Goal: Information Seeking & Learning: Learn about a topic

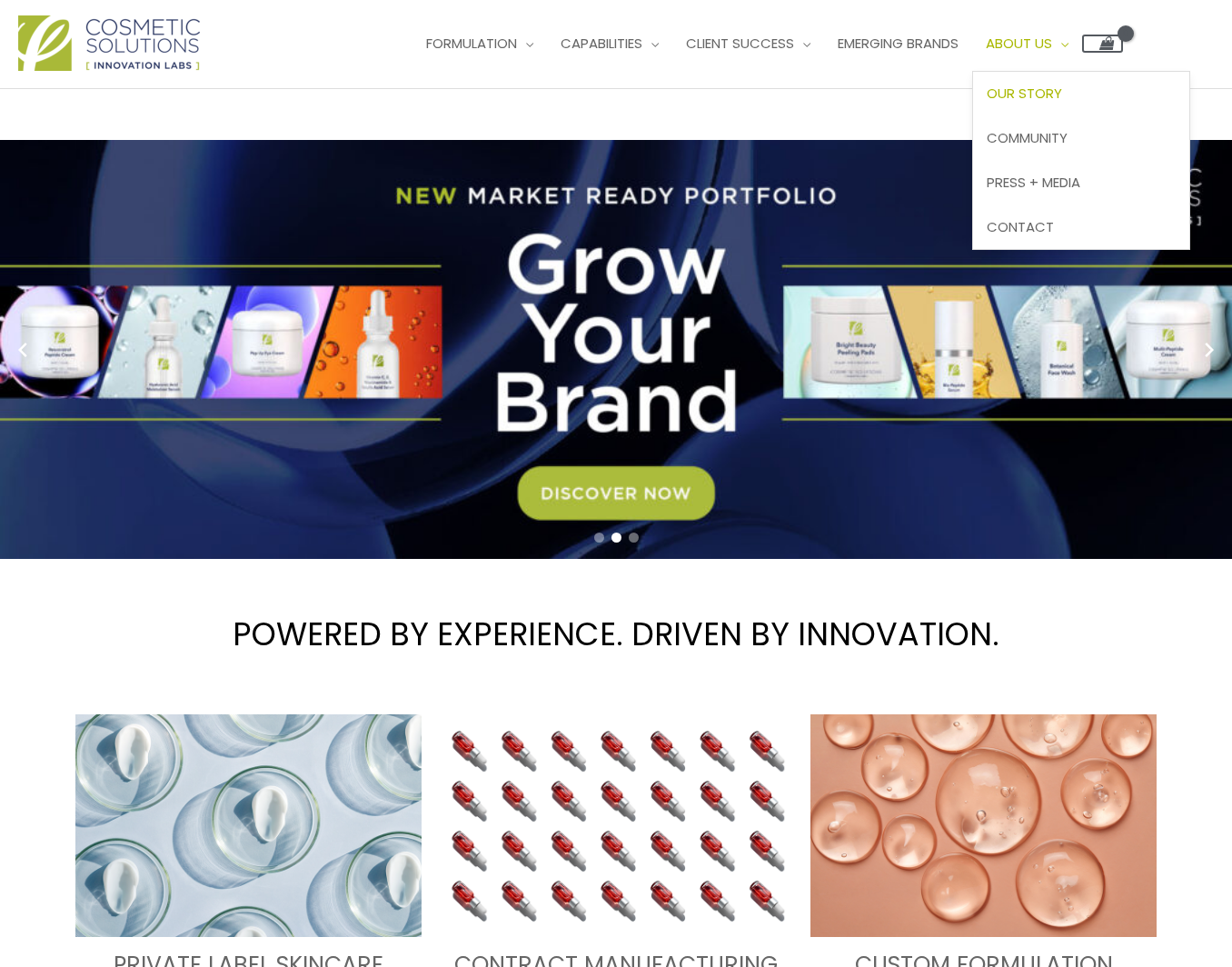
scroll to position [22, 1]
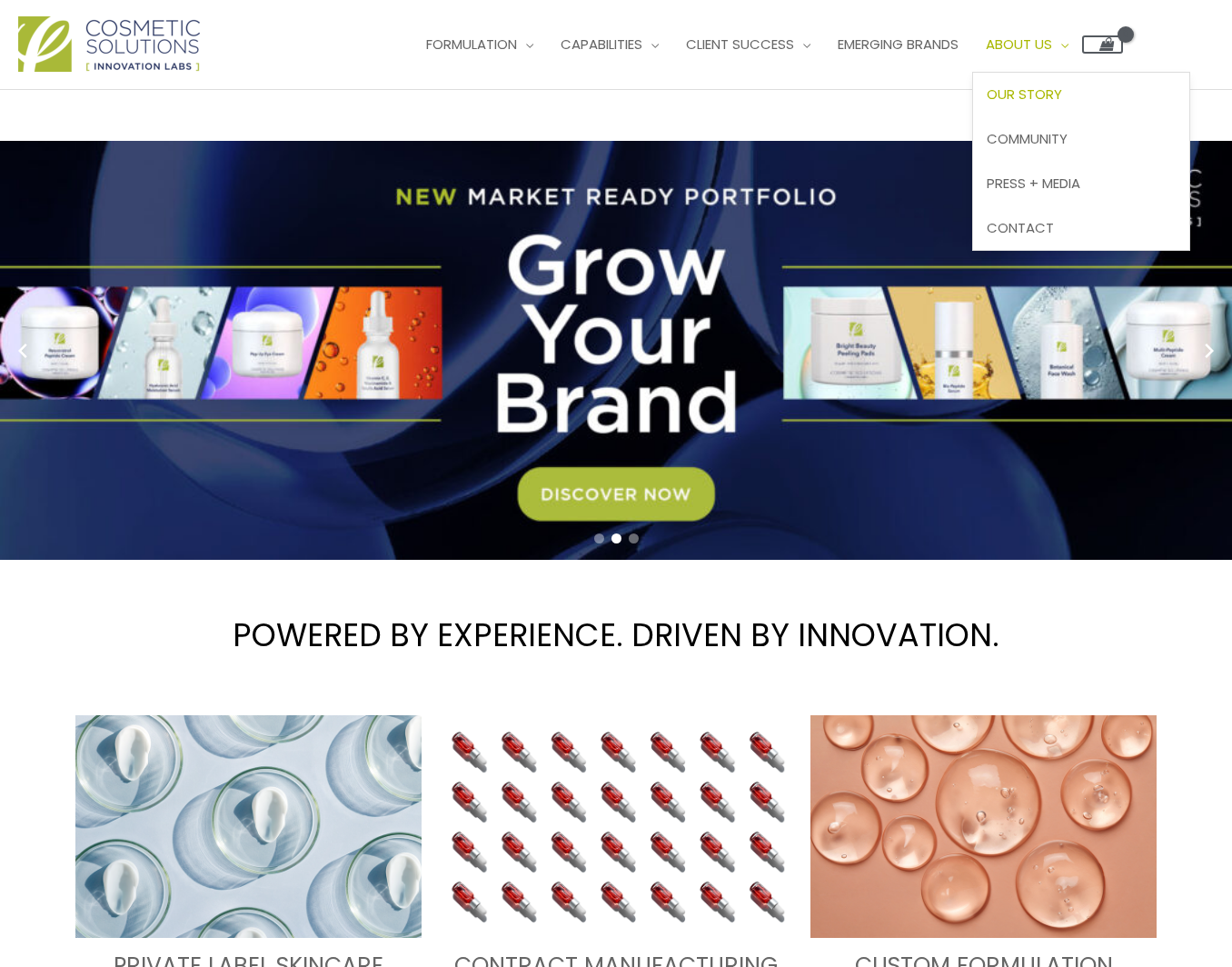
click at [1059, 89] on span "Our Story" at bounding box center [1024, 94] width 75 height 19
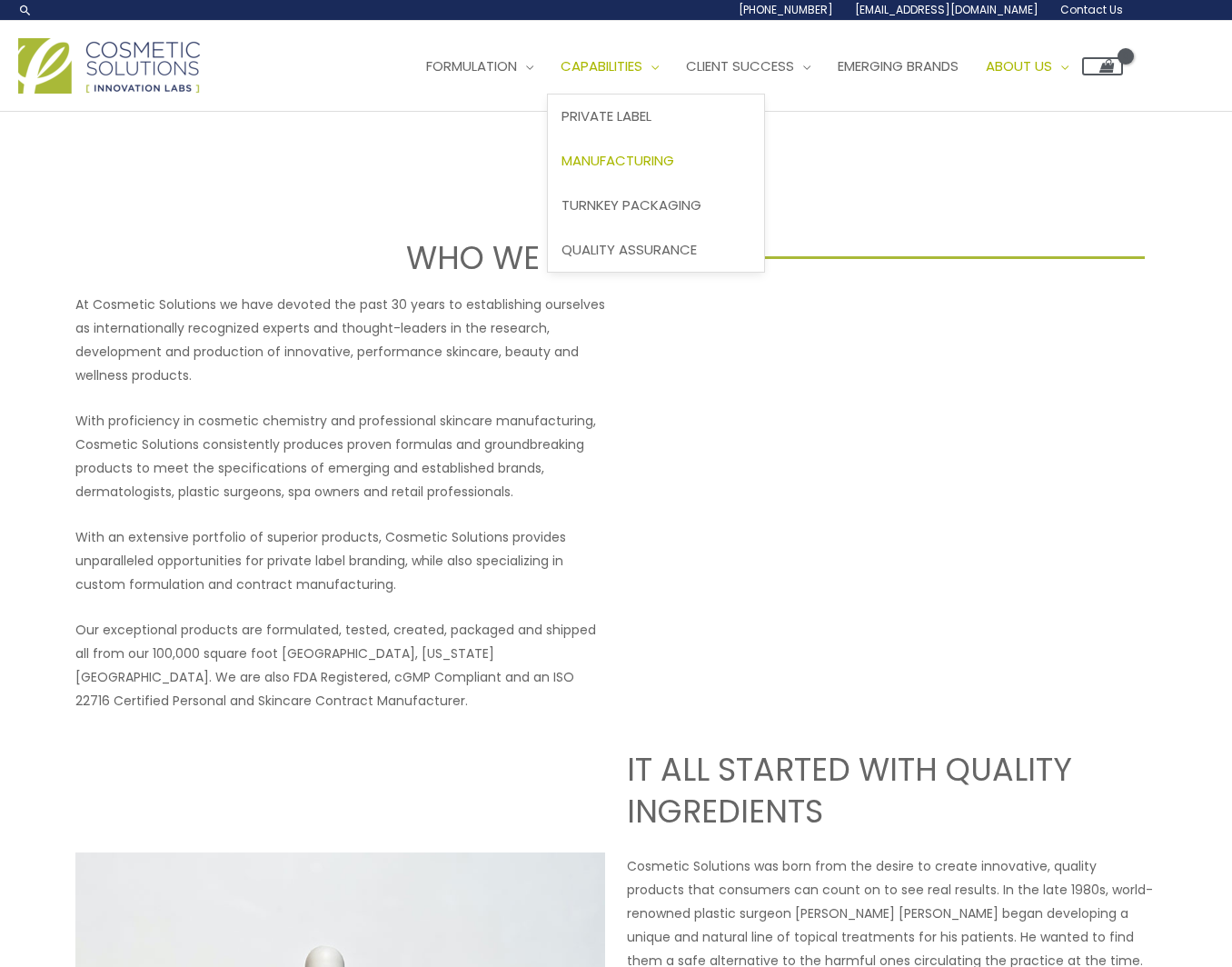
click at [639, 148] on link "Manufacturing" at bounding box center [655, 161] width 216 height 45
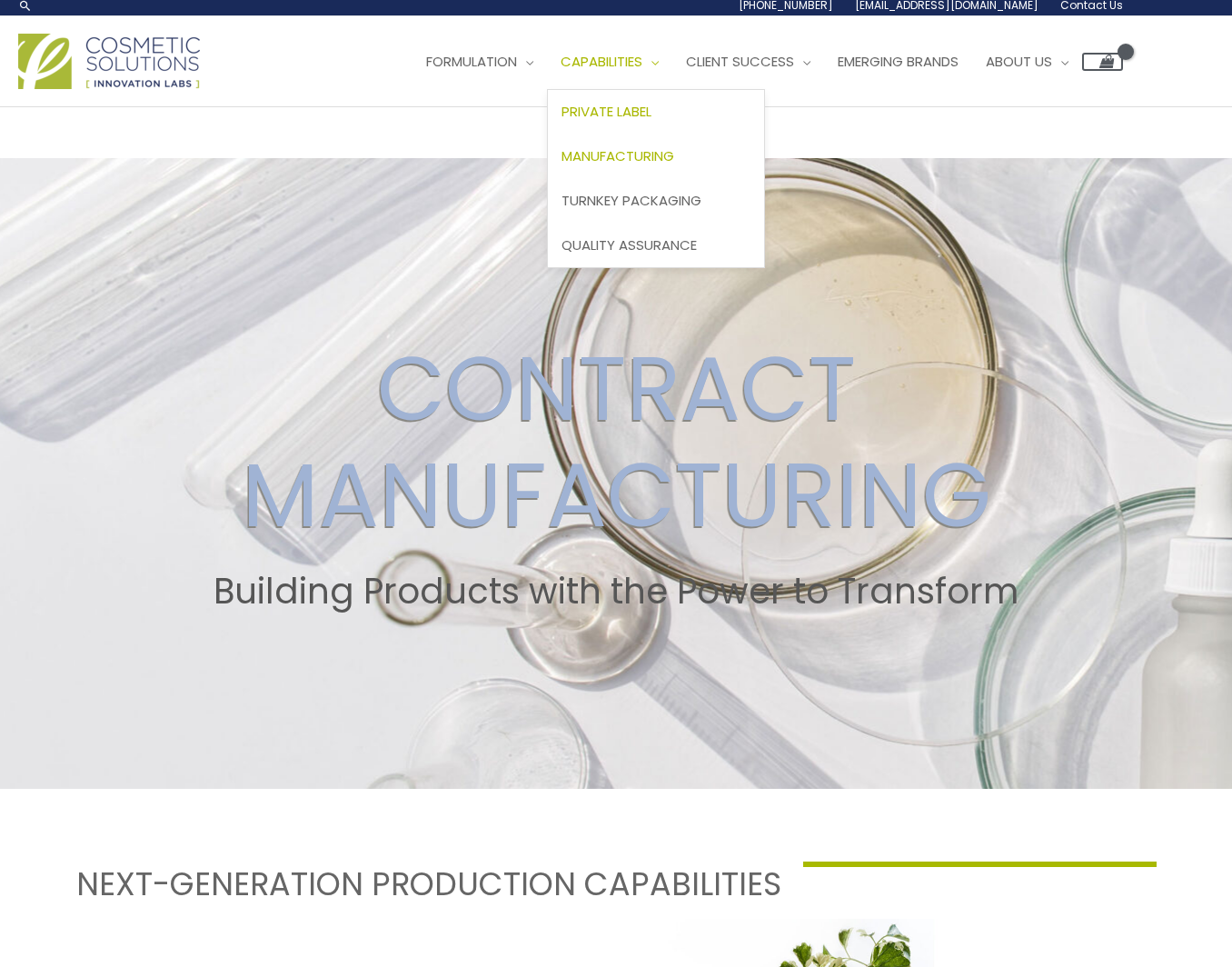
scroll to position [9, 0]
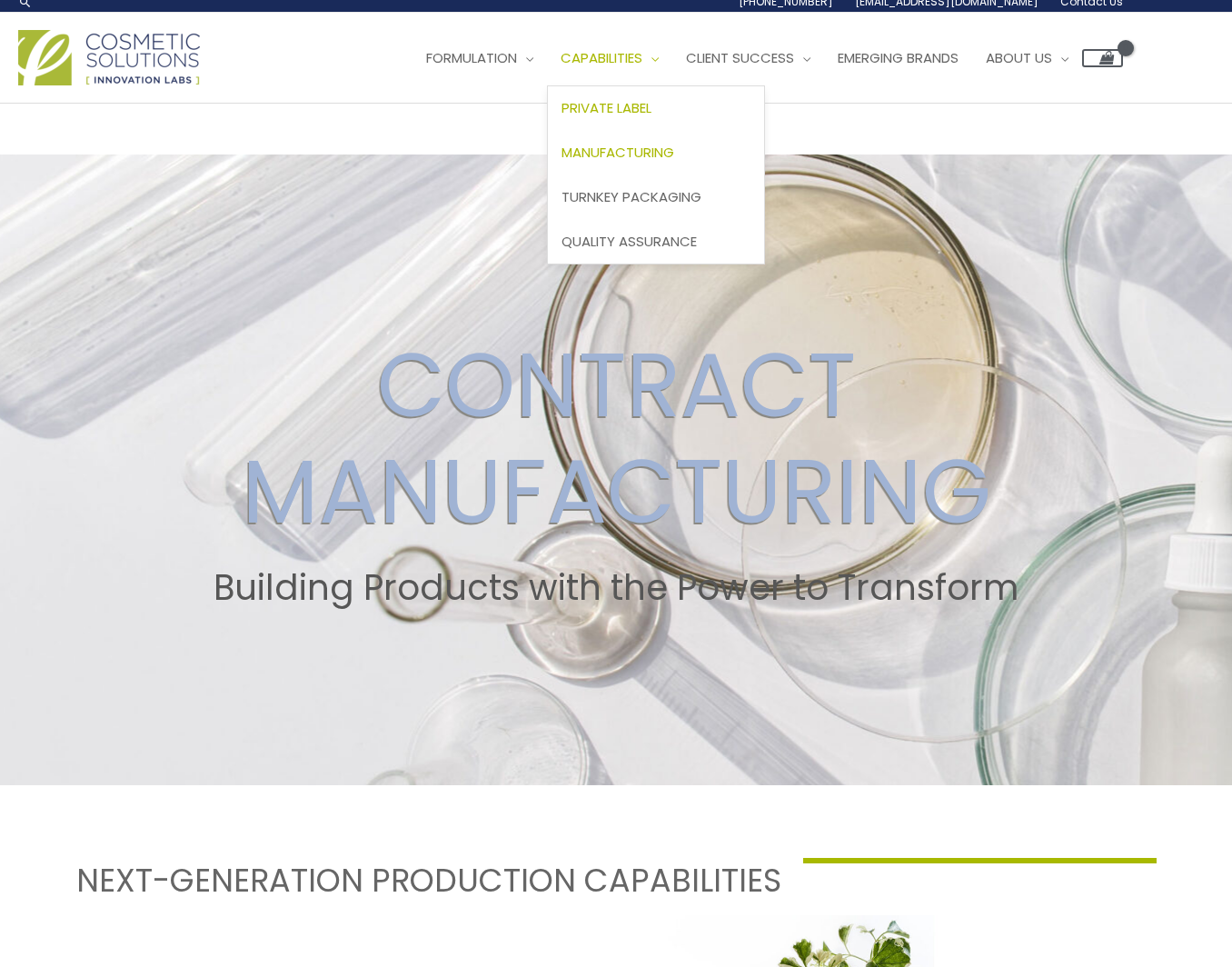
click at [639, 117] on link "Private Label" at bounding box center [655, 109] width 216 height 45
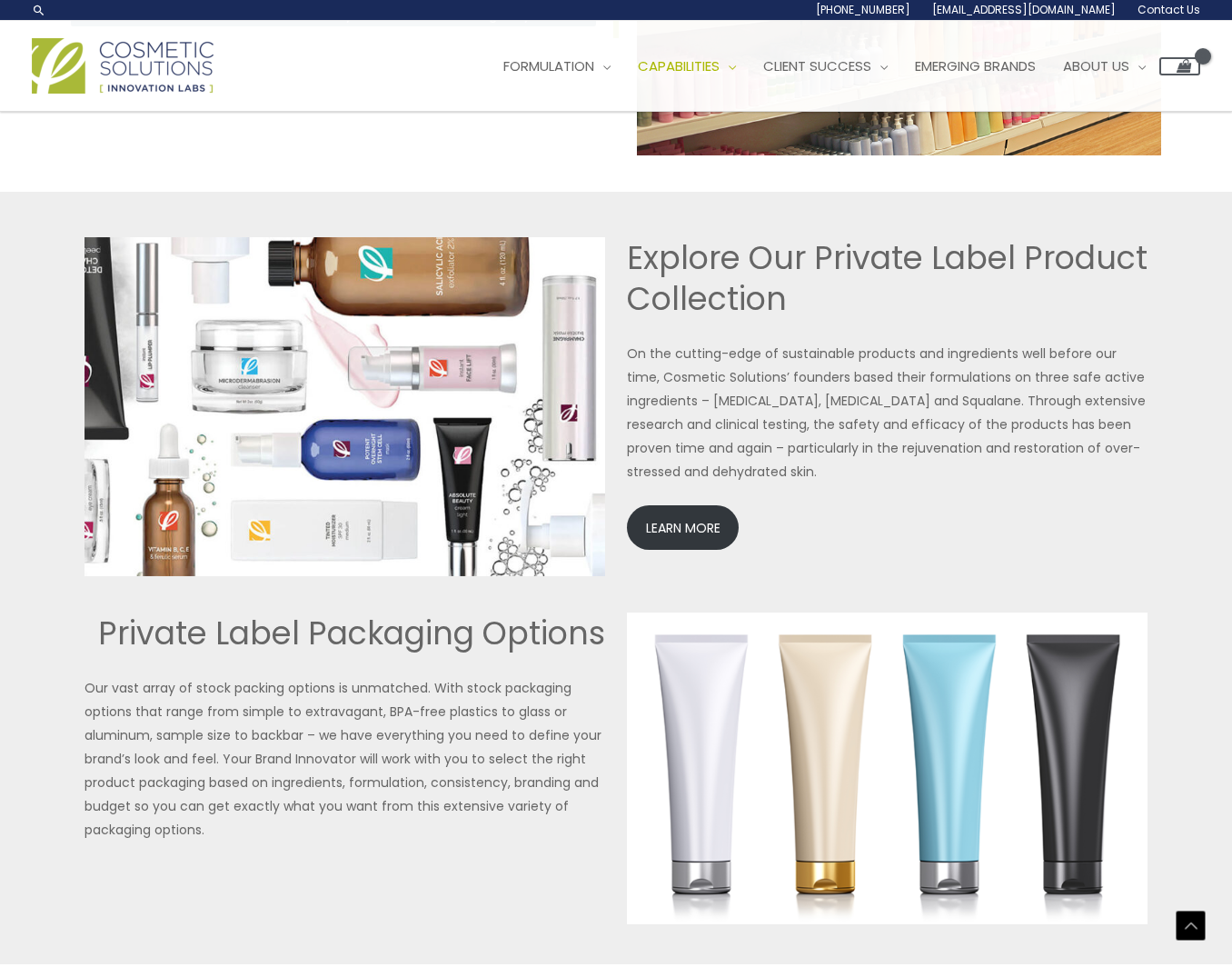
scroll to position [3786, 0]
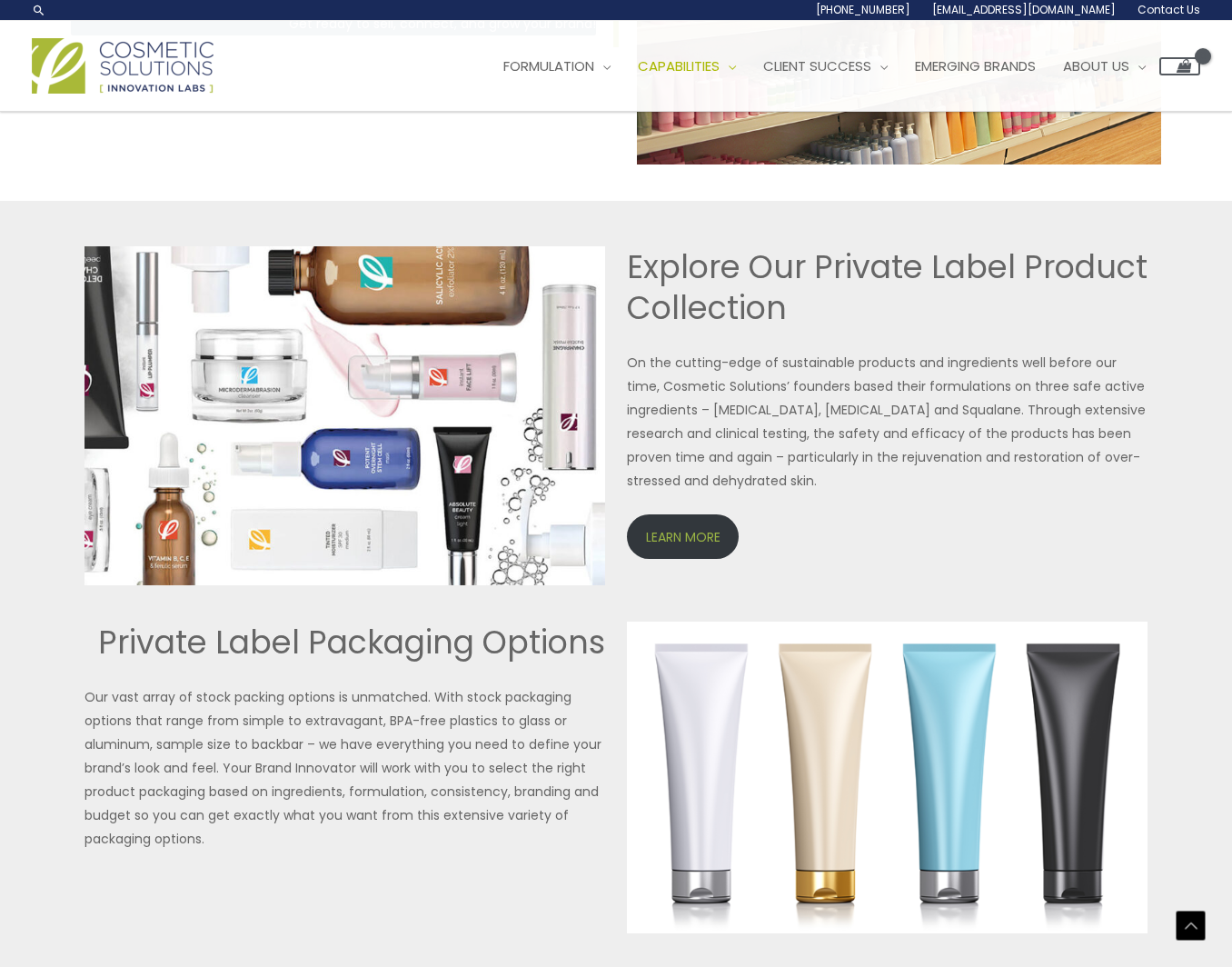
click at [711, 530] on link "LEARN MORE" at bounding box center [682, 537] width 111 height 45
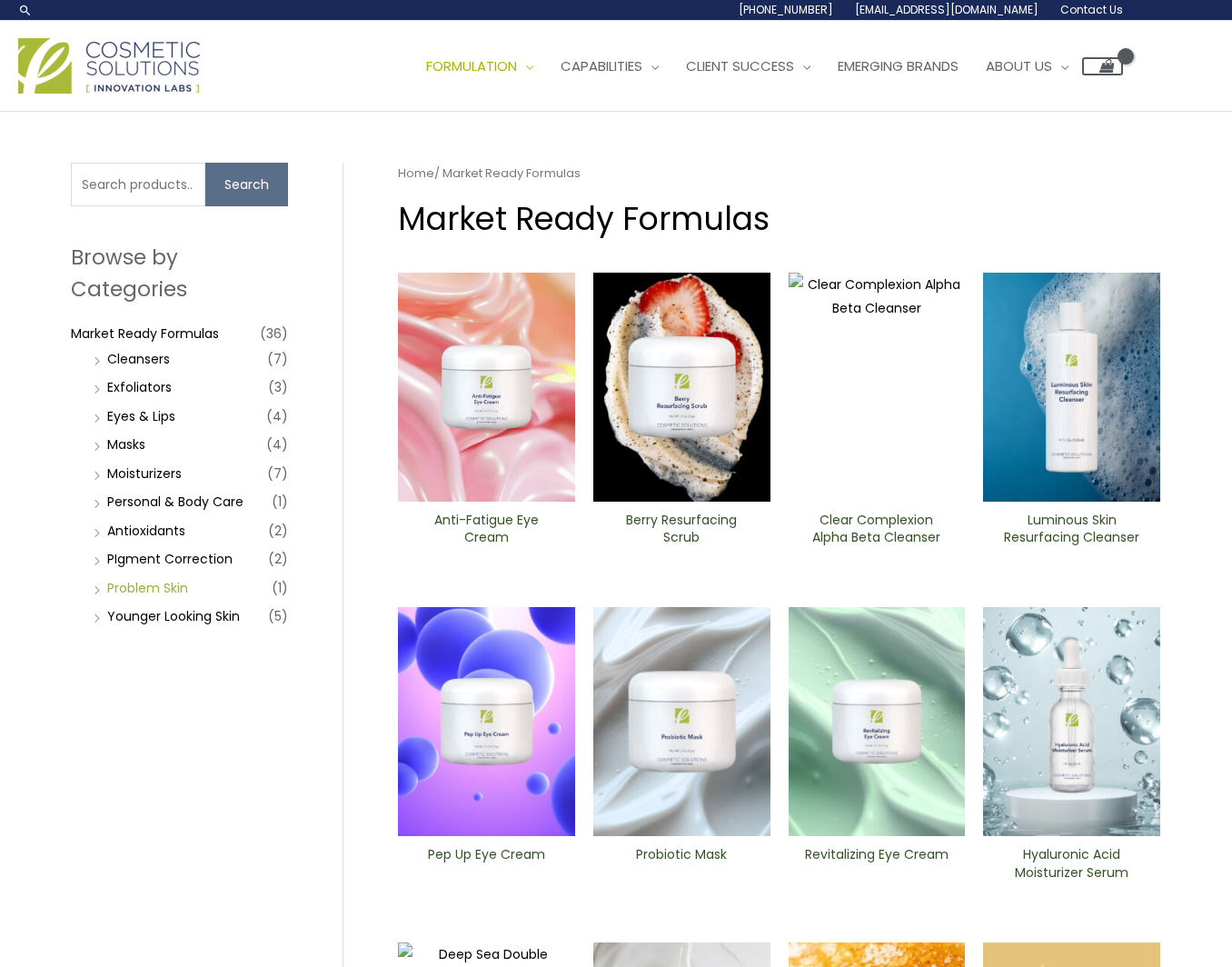
scroll to position [1, 0]
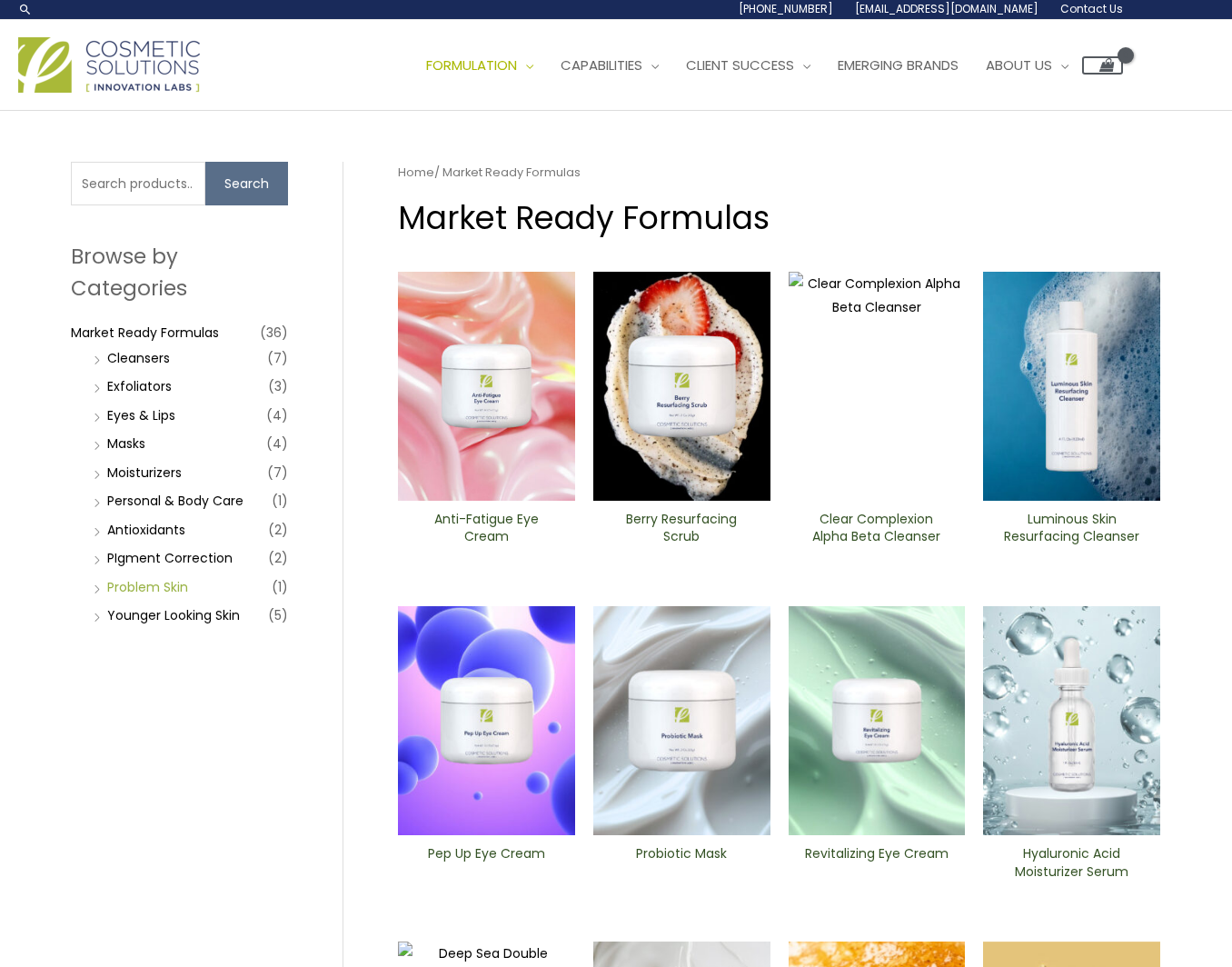
click at [151, 595] on link "Problem Skin" at bounding box center [147, 586] width 81 height 18
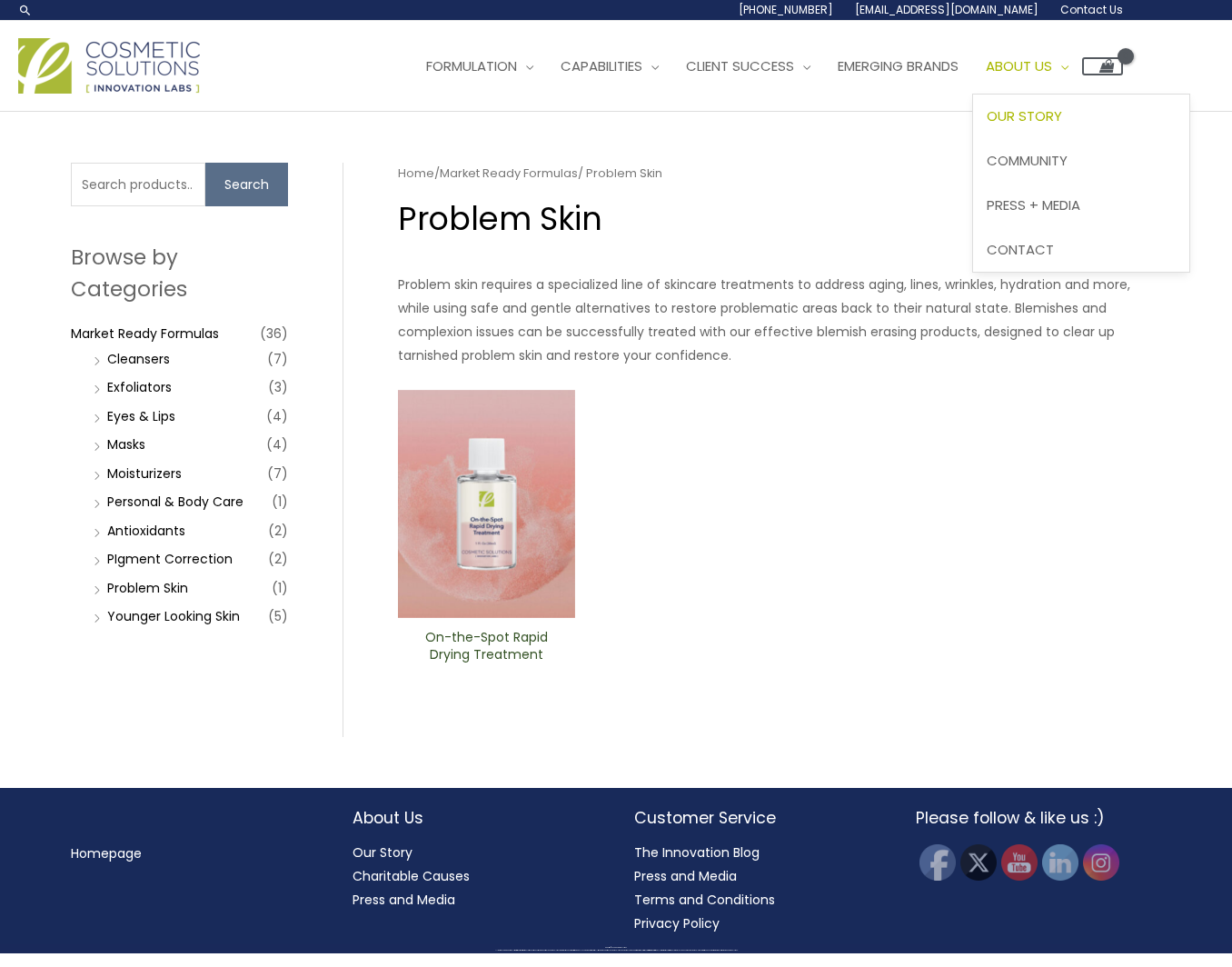
click at [1062, 110] on span "Our Story" at bounding box center [1024, 116] width 75 height 19
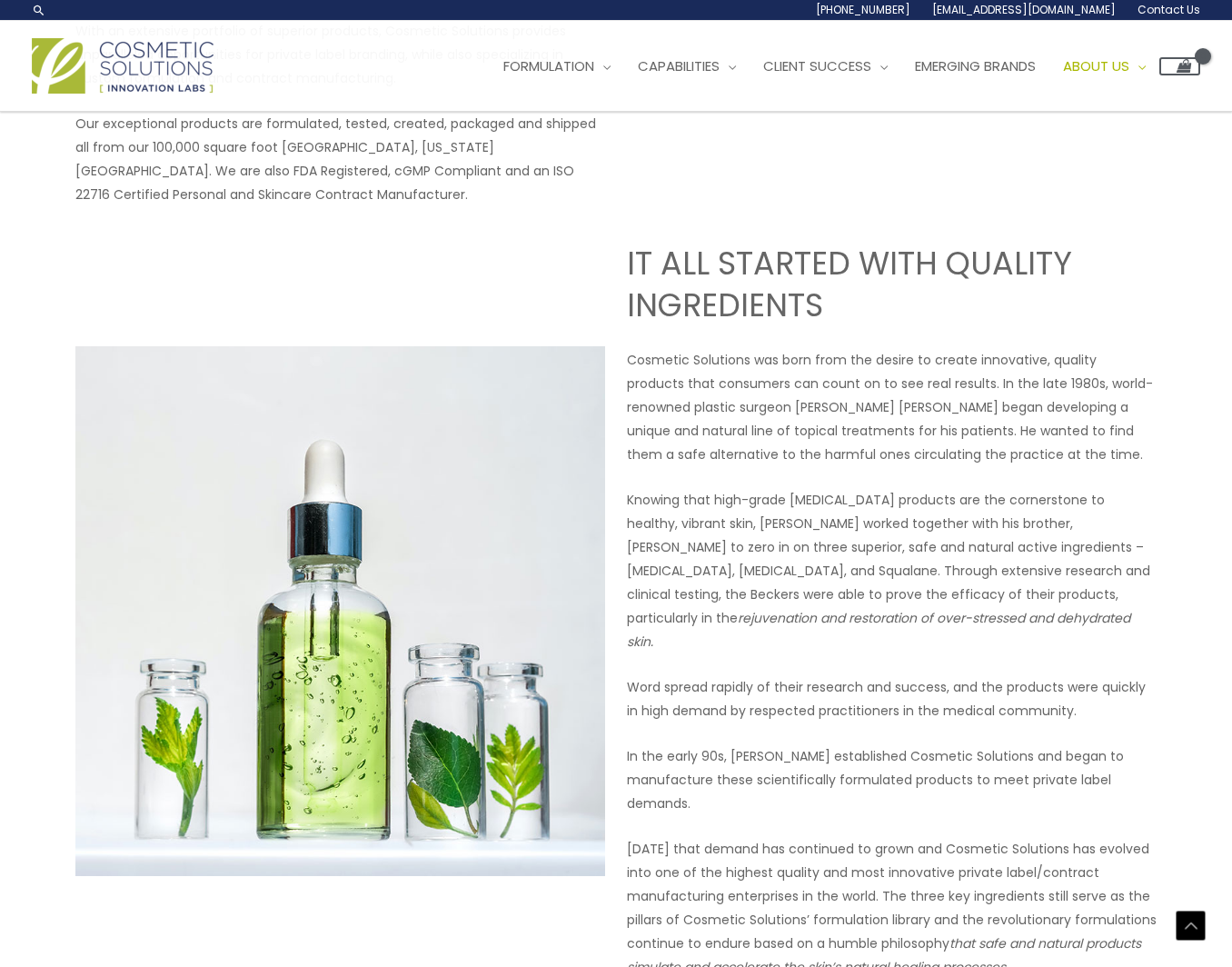
scroll to position [503, 0]
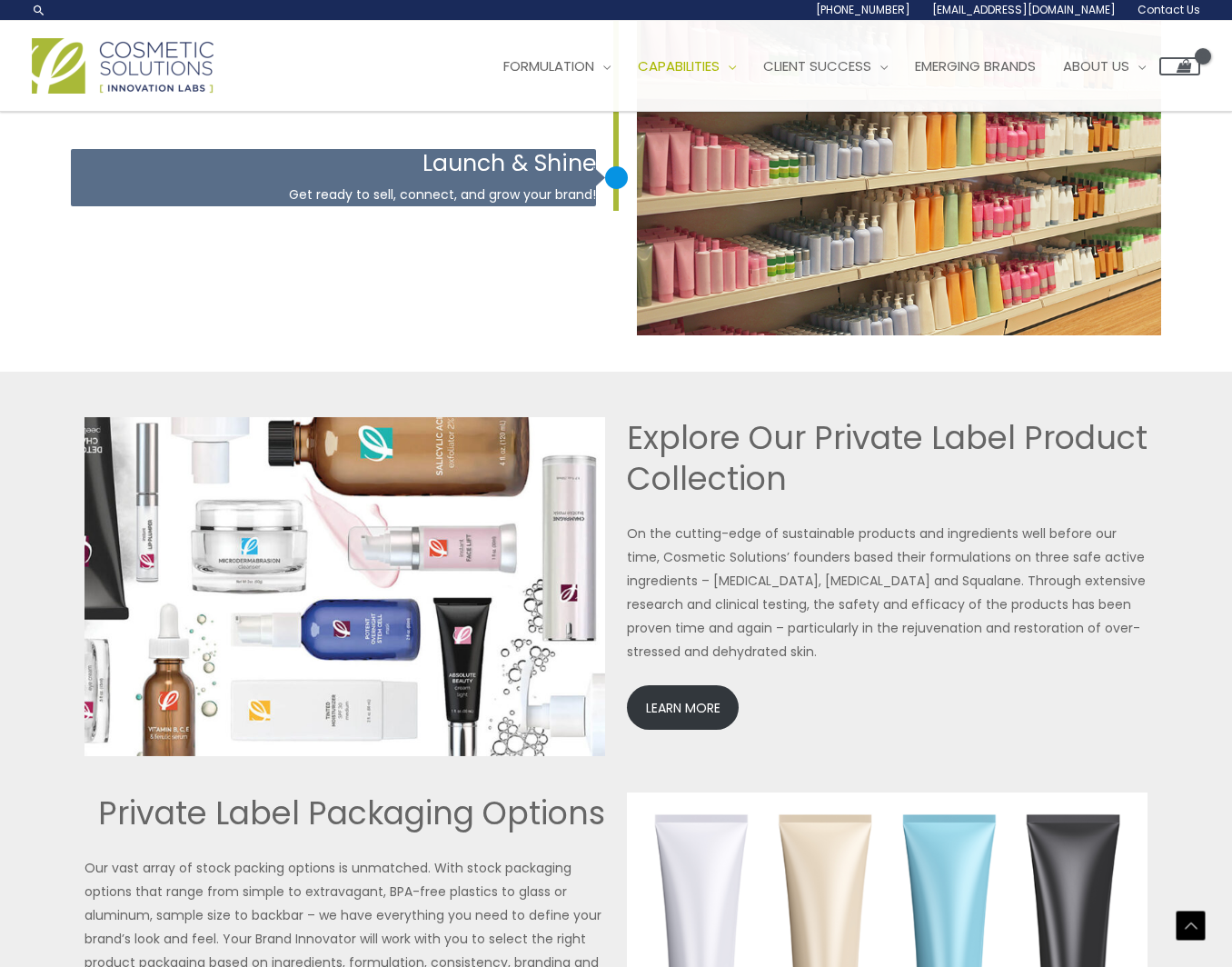
scroll to position [3612, 0]
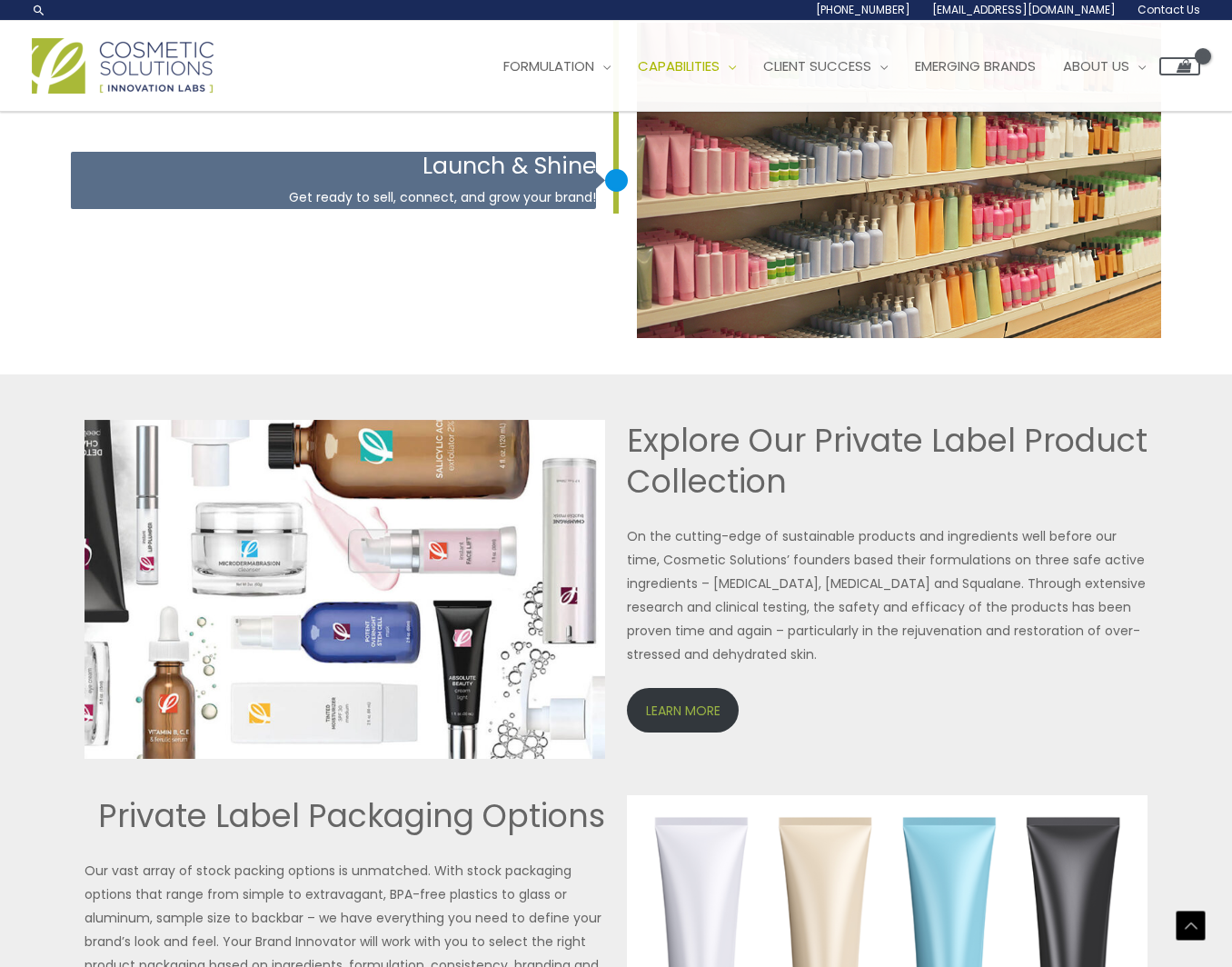
click at [713, 707] on link "LEARN MORE" at bounding box center [682, 710] width 111 height 45
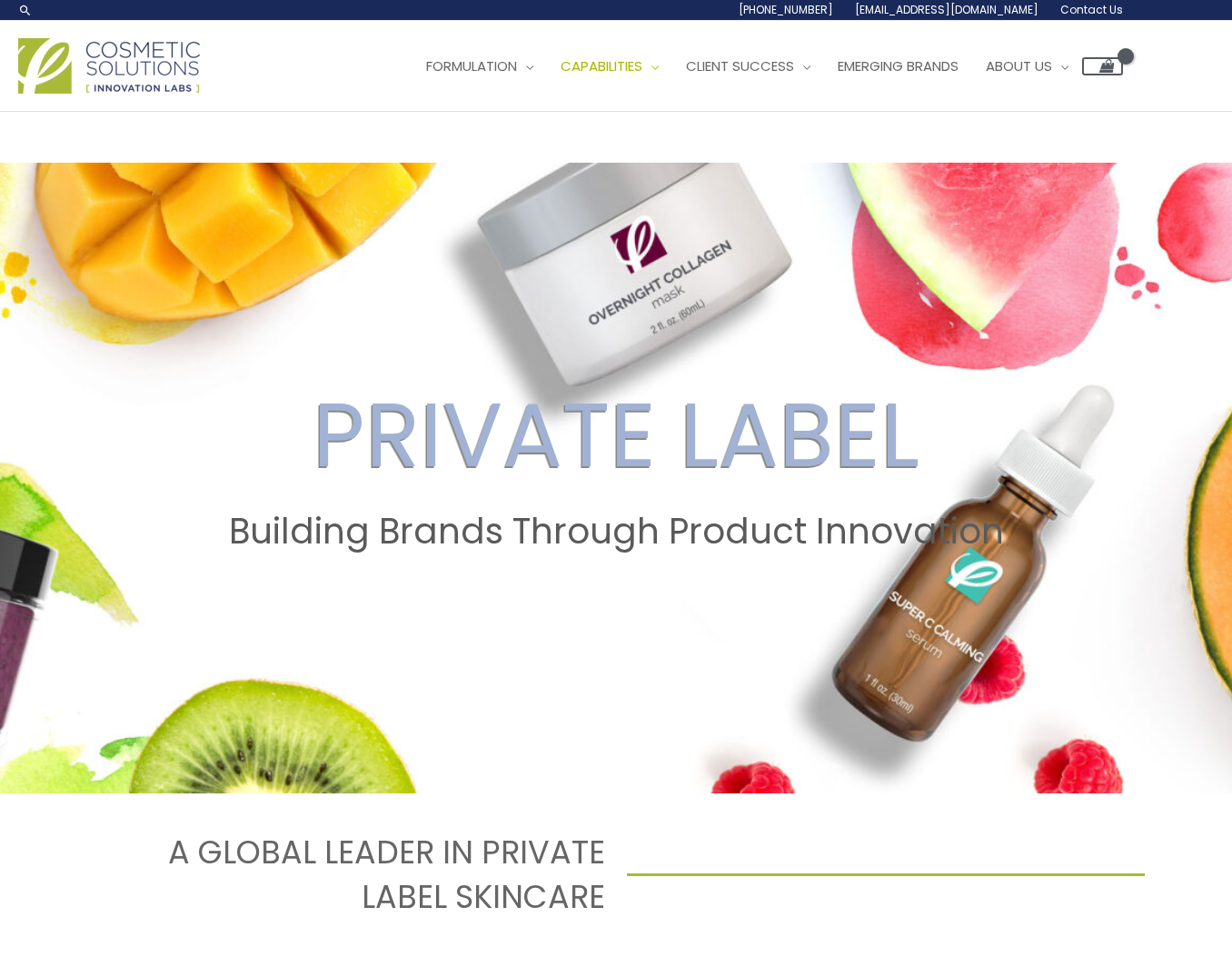
scroll to position [0, 0]
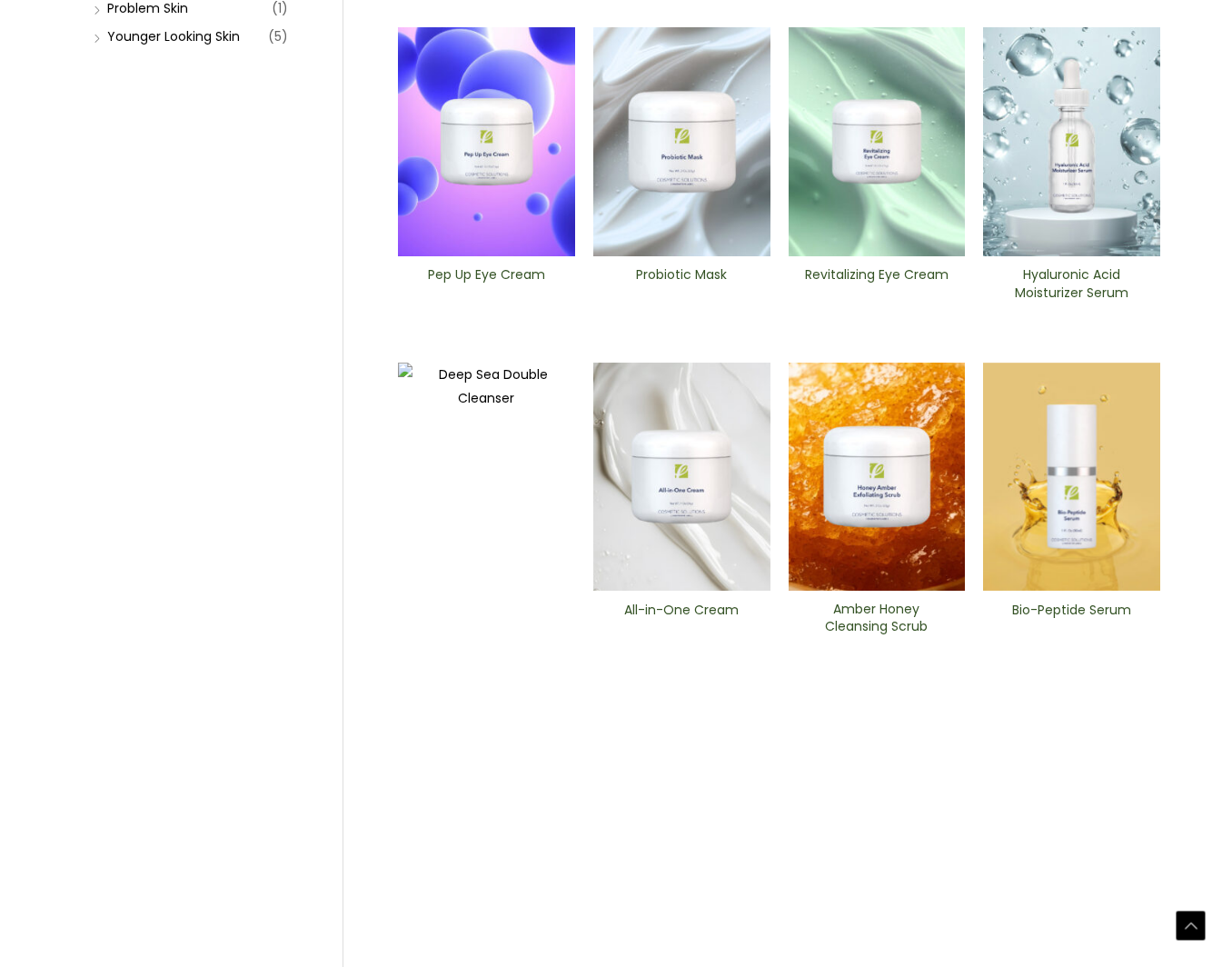
scroll to position [579, 0]
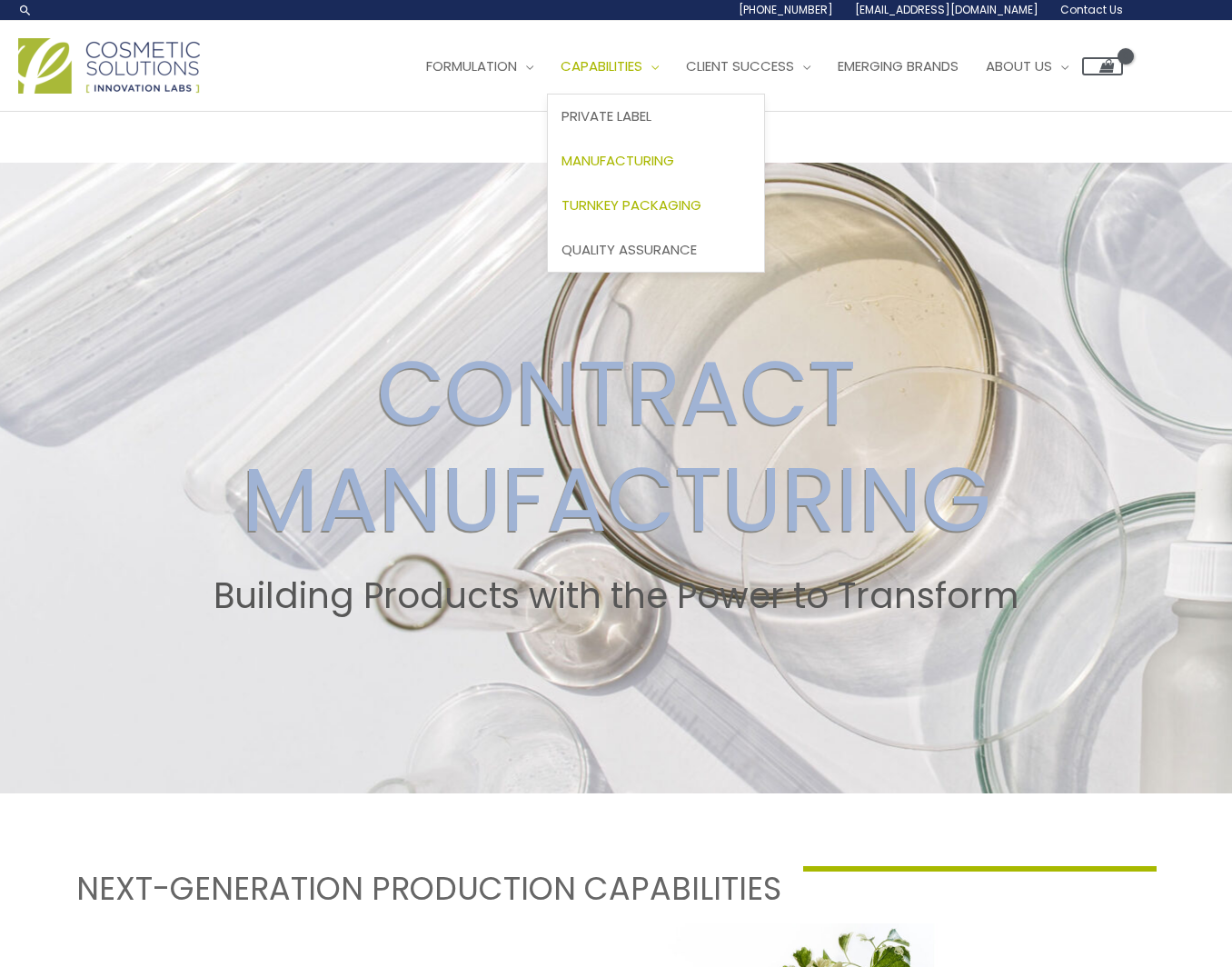
click at [652, 201] on span "Turnkey Packaging" at bounding box center [631, 205] width 140 height 19
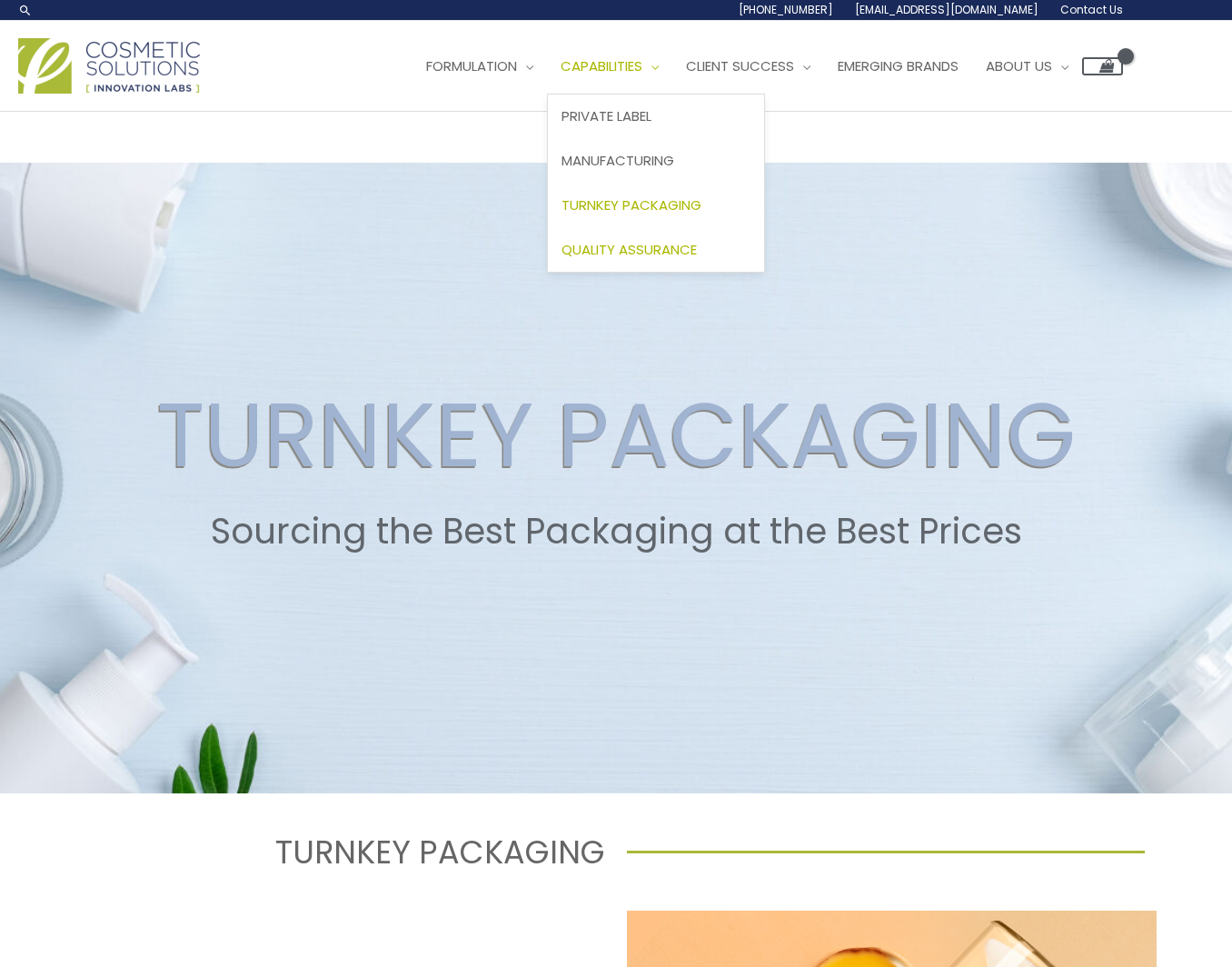
click at [651, 249] on span "Quality Assurance" at bounding box center [629, 249] width 135 height 19
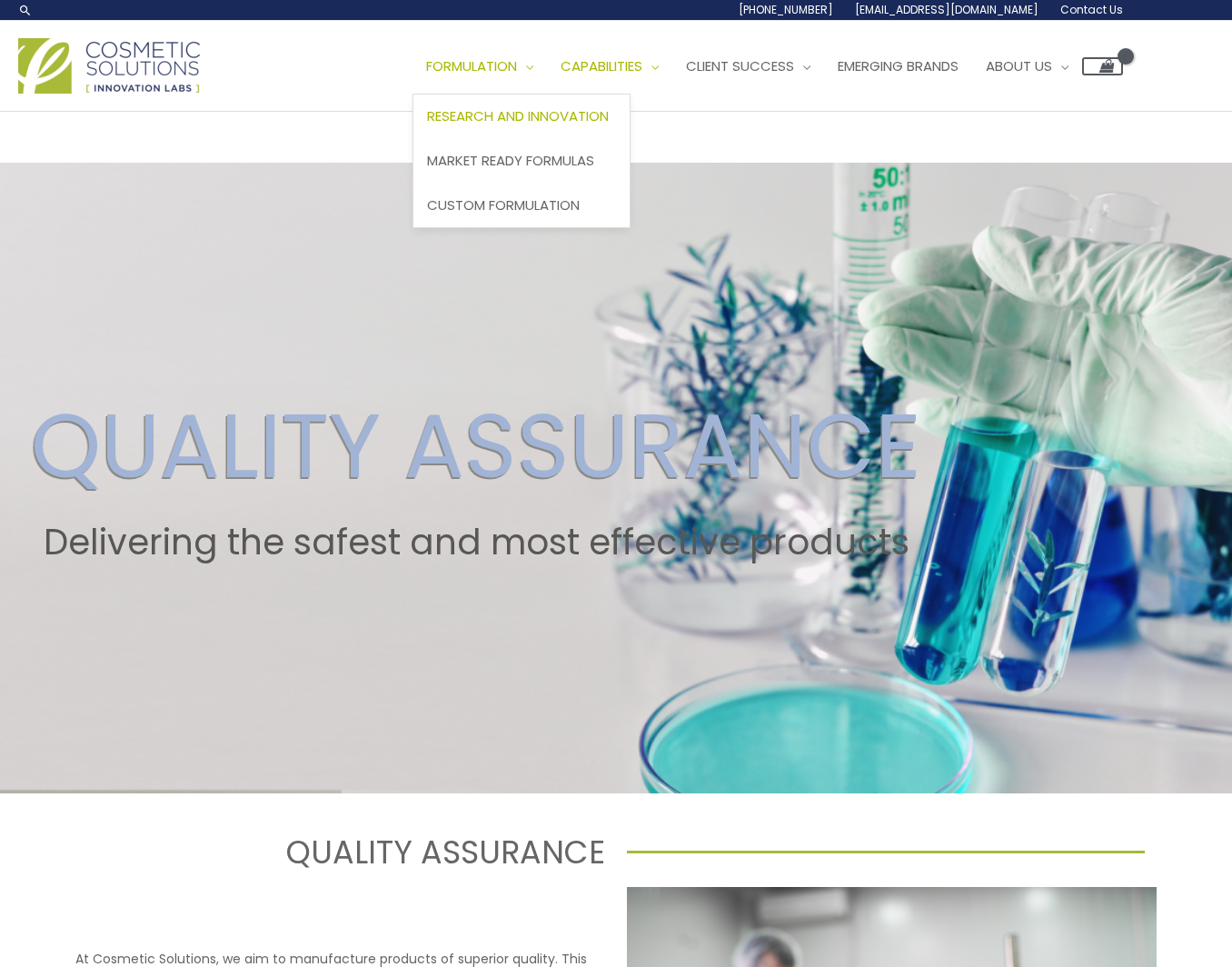
click at [531, 111] on span "Research and Innovation" at bounding box center [518, 116] width 182 height 19
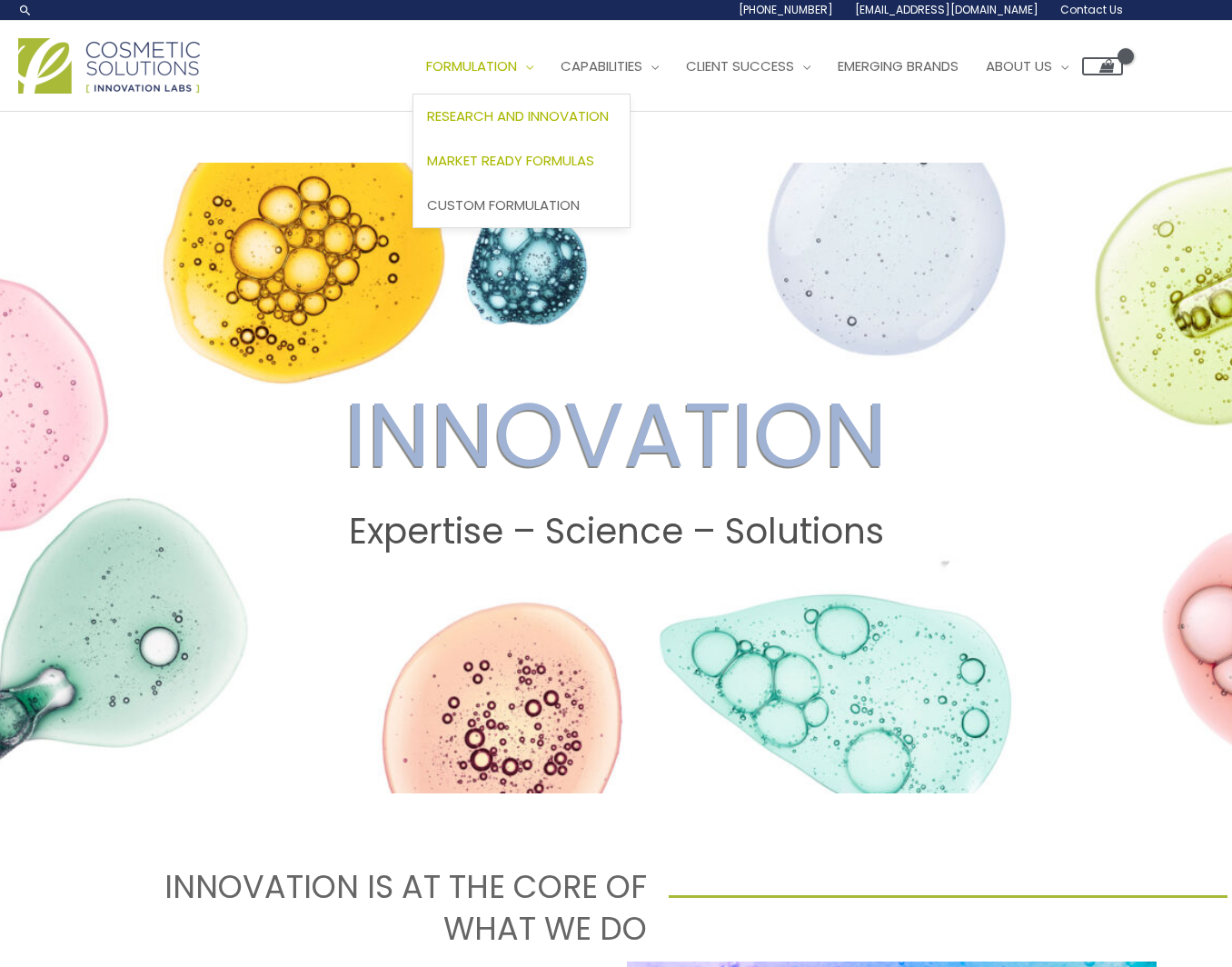
click at [479, 158] on span "Market Ready Formulas" at bounding box center [511, 161] width 167 height 19
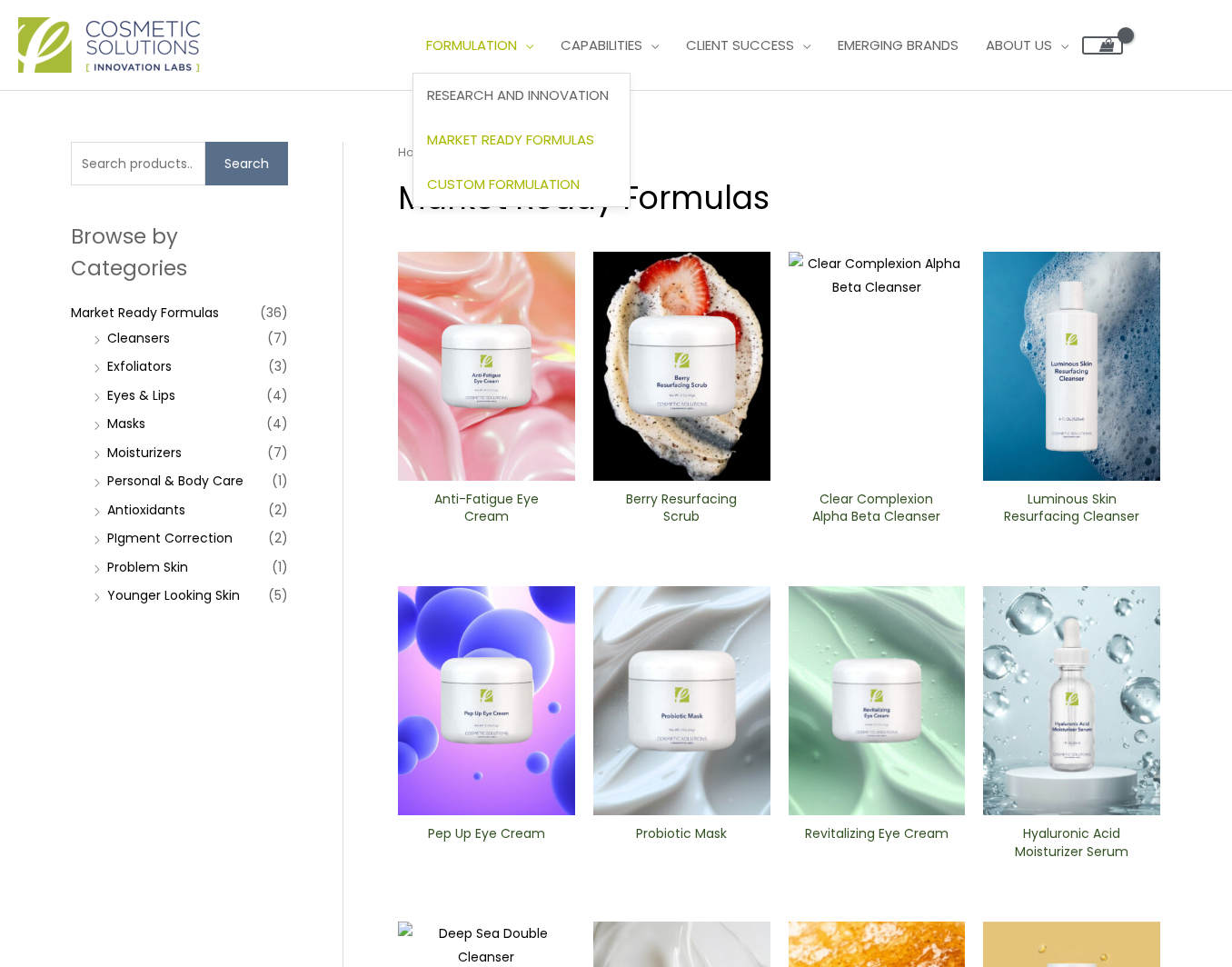
scroll to position [23, 0]
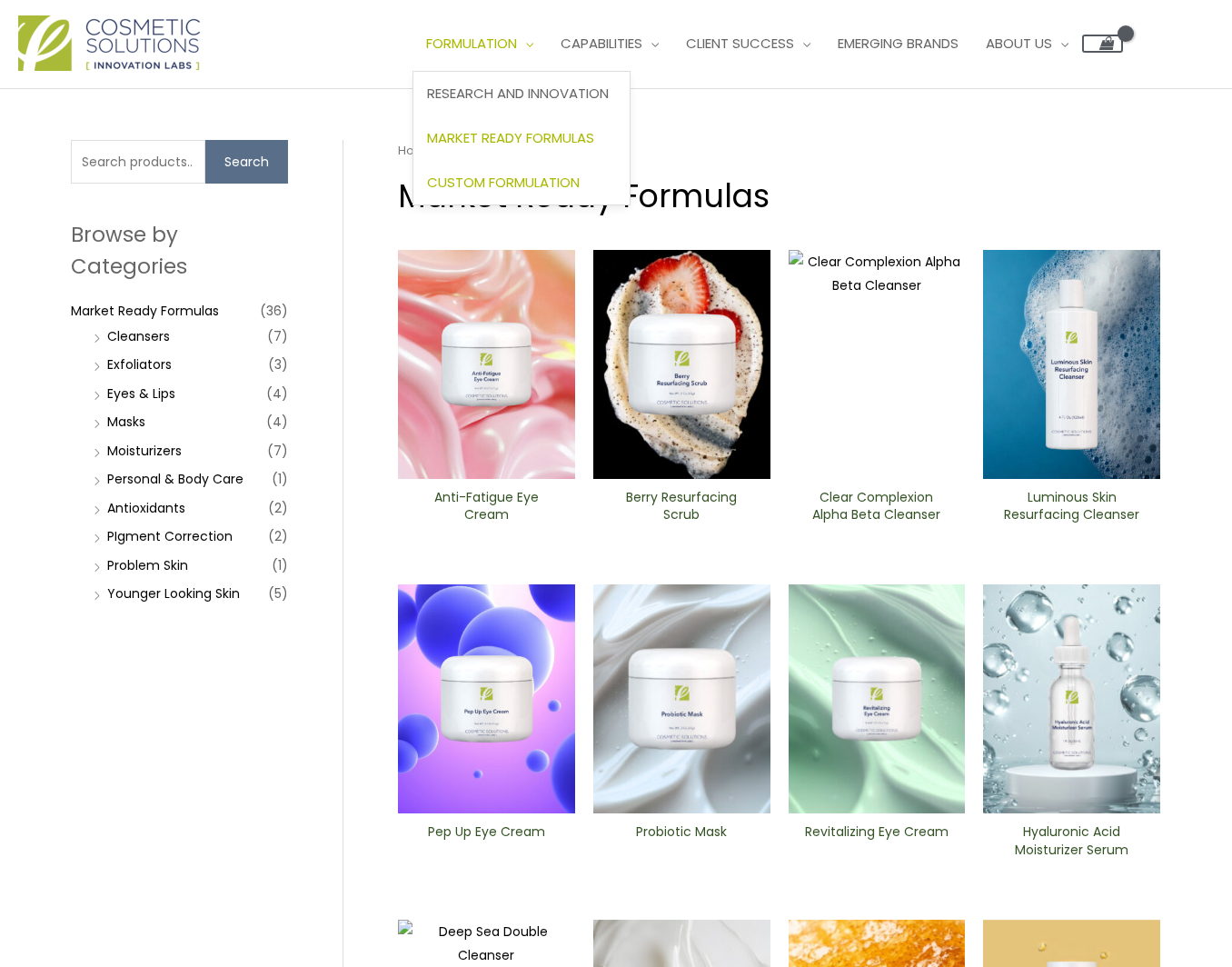
click at [491, 182] on span "Custom Formulation" at bounding box center [503, 182] width 152 height 19
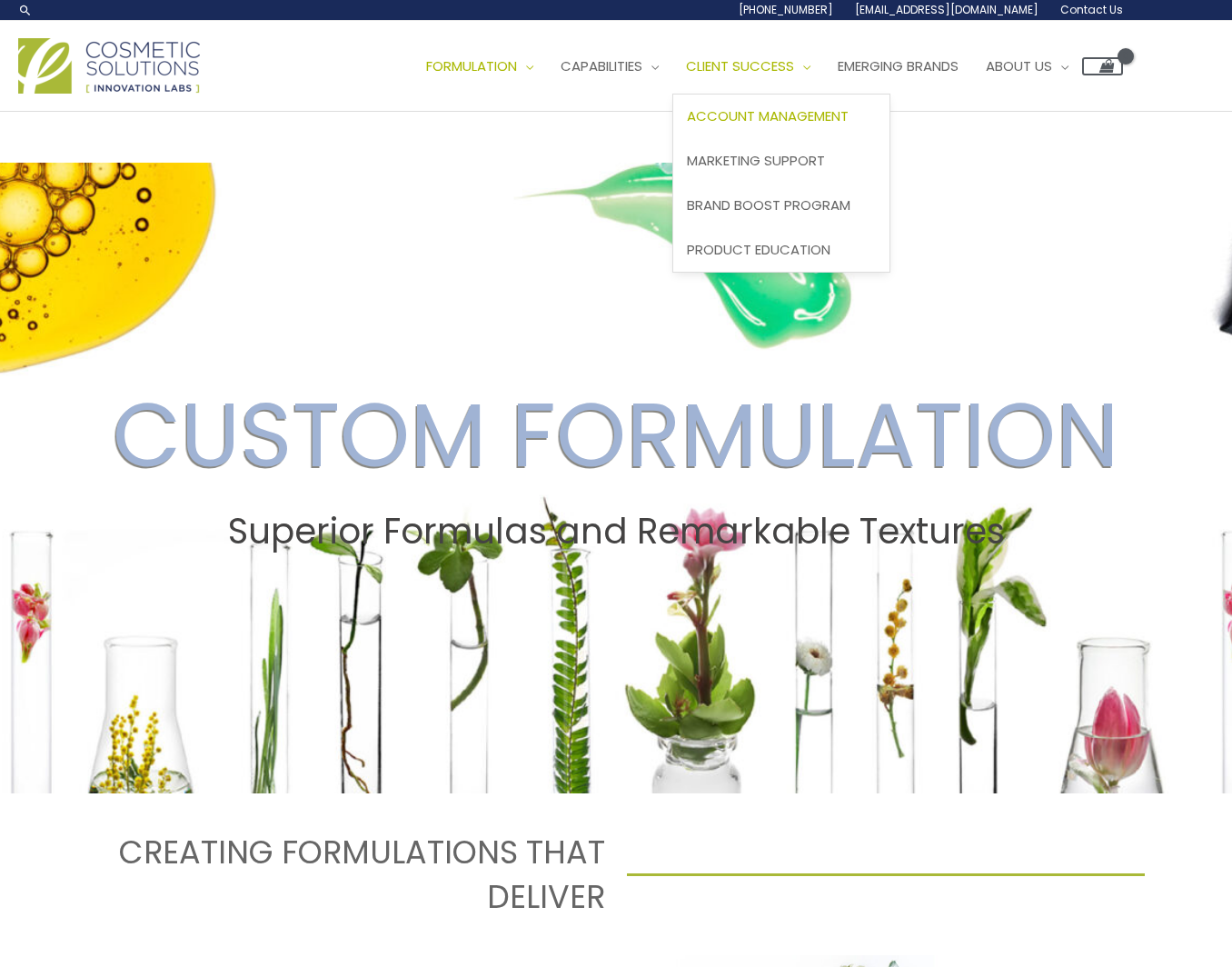
click at [753, 120] on span "Account Management" at bounding box center [768, 116] width 162 height 19
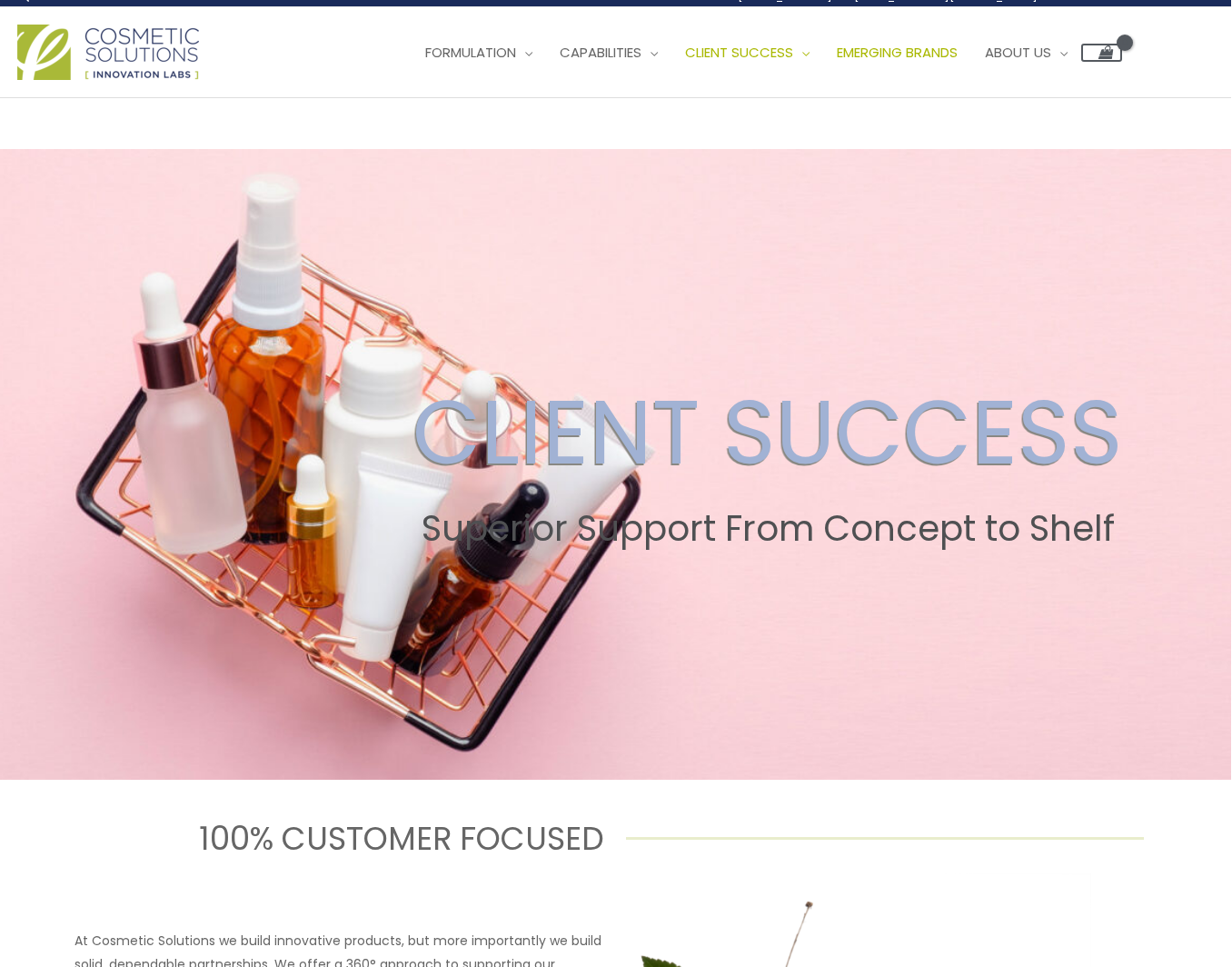
scroll to position [17, 1]
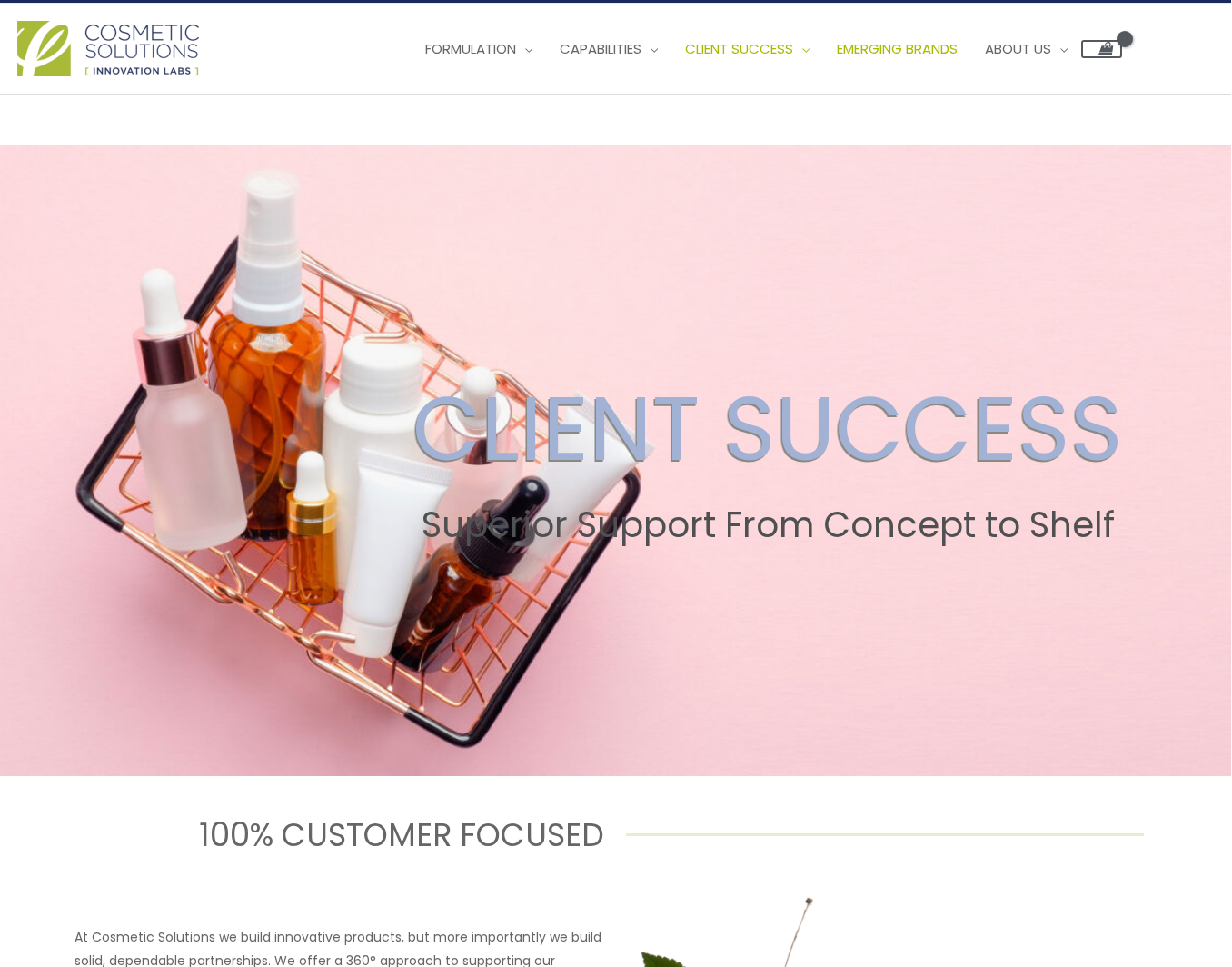
click at [918, 49] on span "Emerging Brands" at bounding box center [897, 49] width 121 height 19
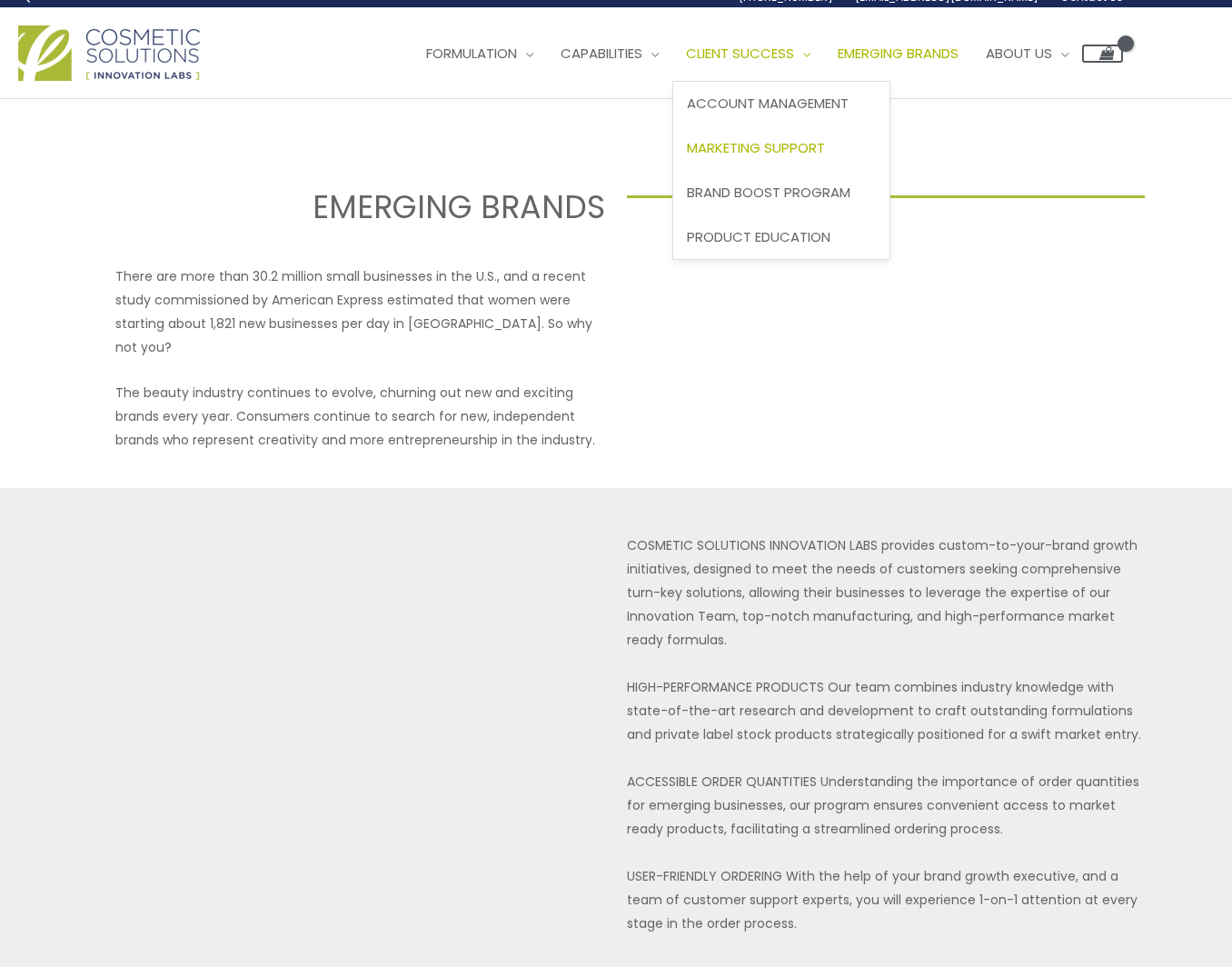
scroll to position [15, 0]
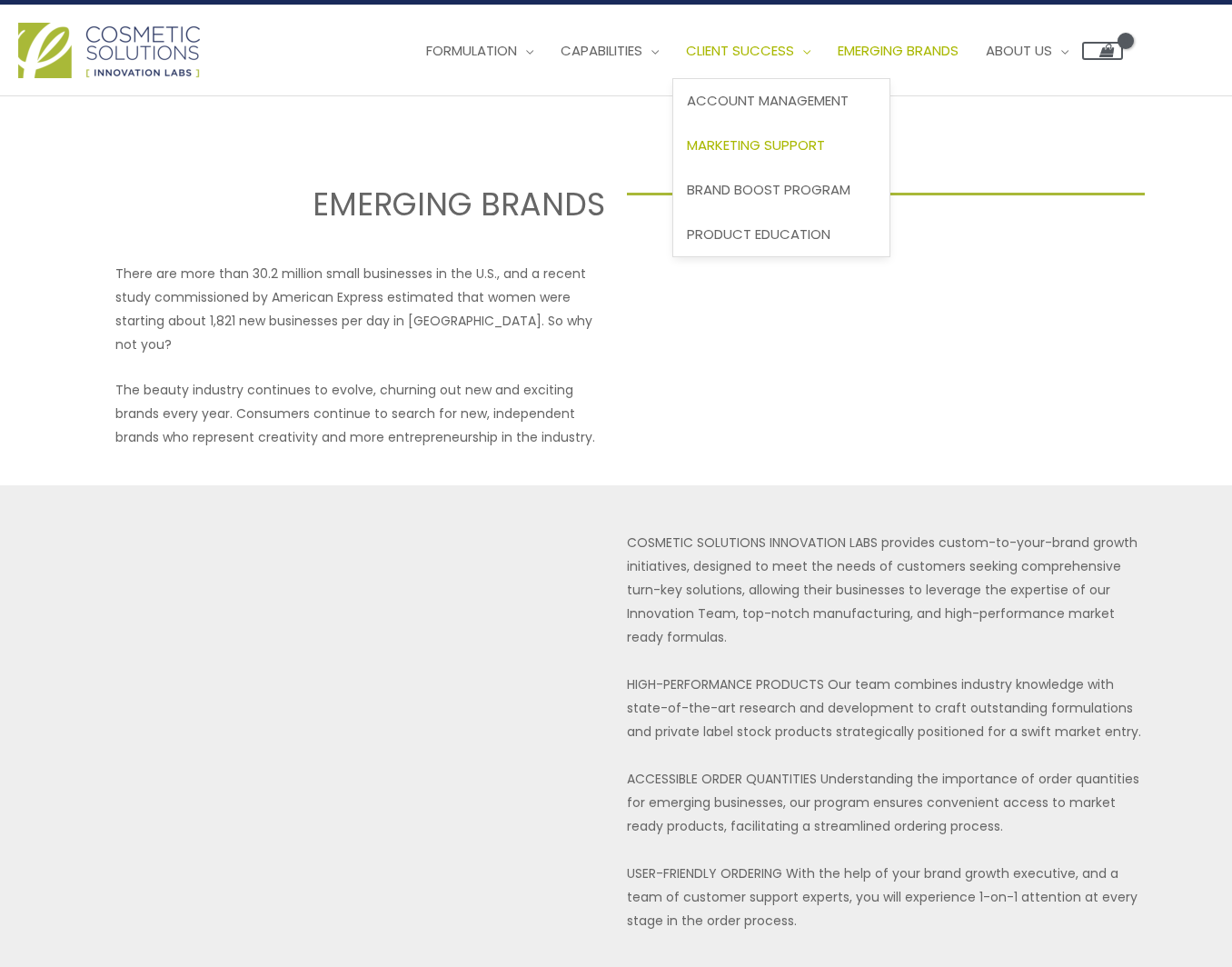
click at [790, 146] on span "Marketing Support" at bounding box center [755, 145] width 138 height 19
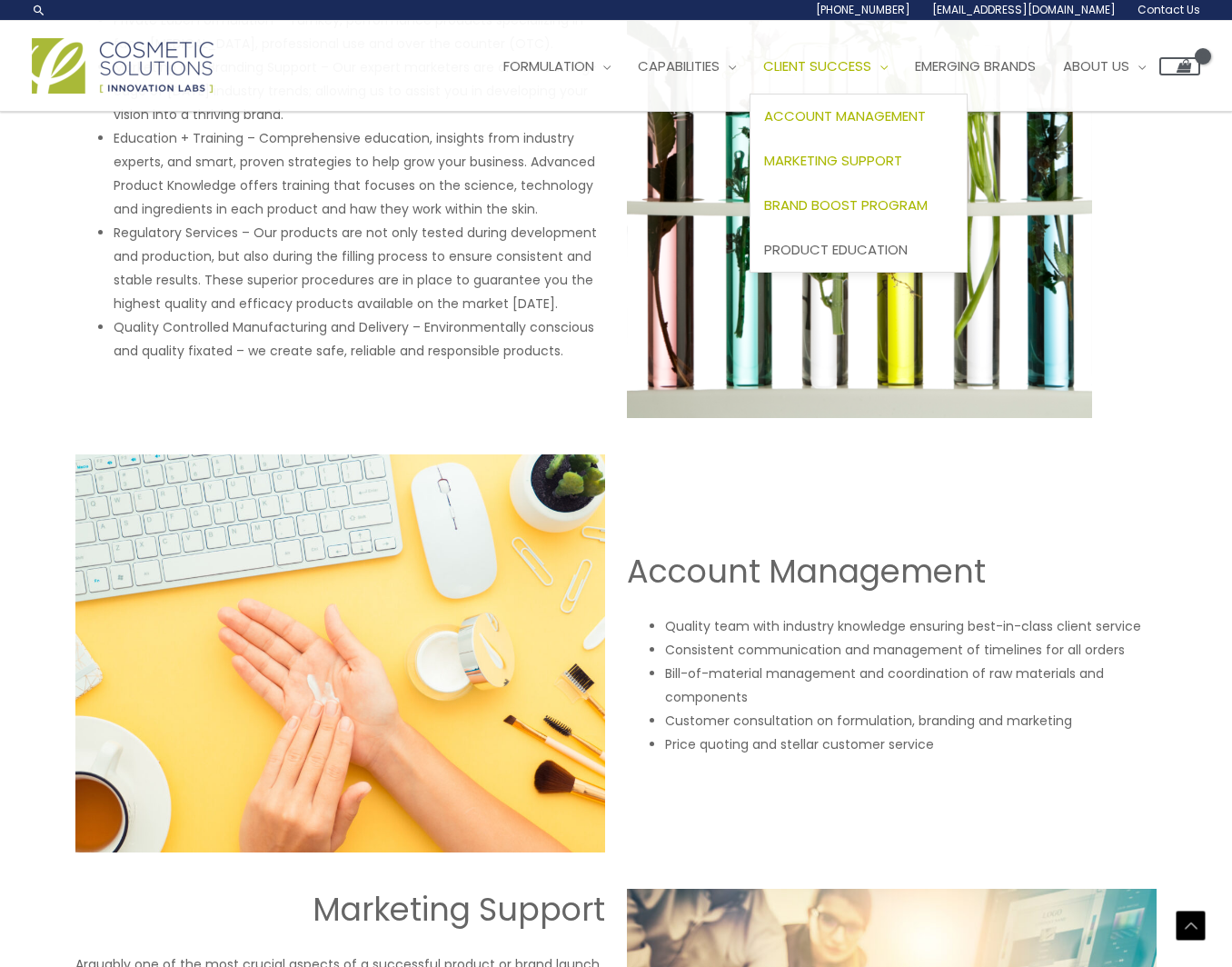
scroll to position [1150, 0]
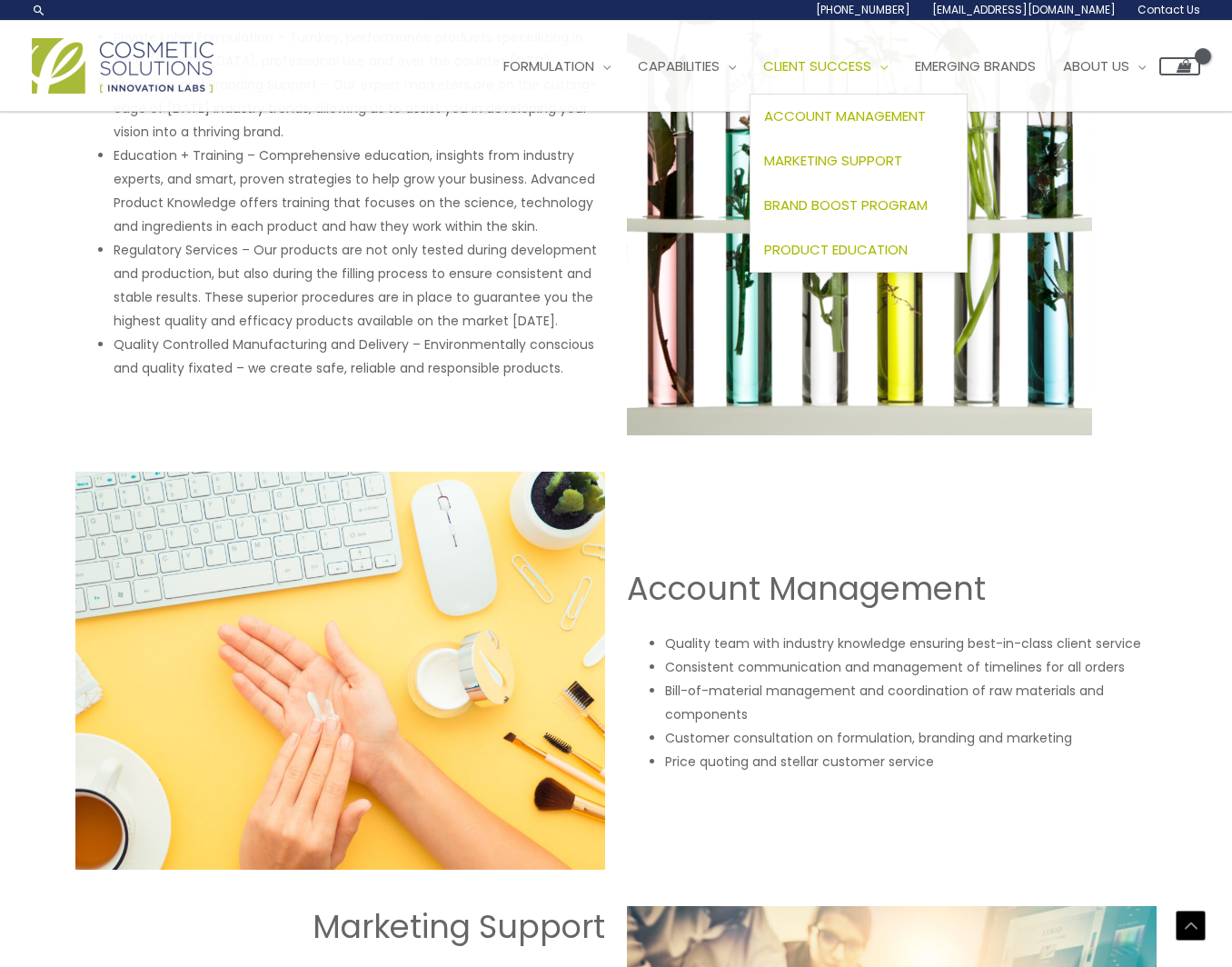
click at [839, 248] on span "Product Education" at bounding box center [835, 249] width 144 height 19
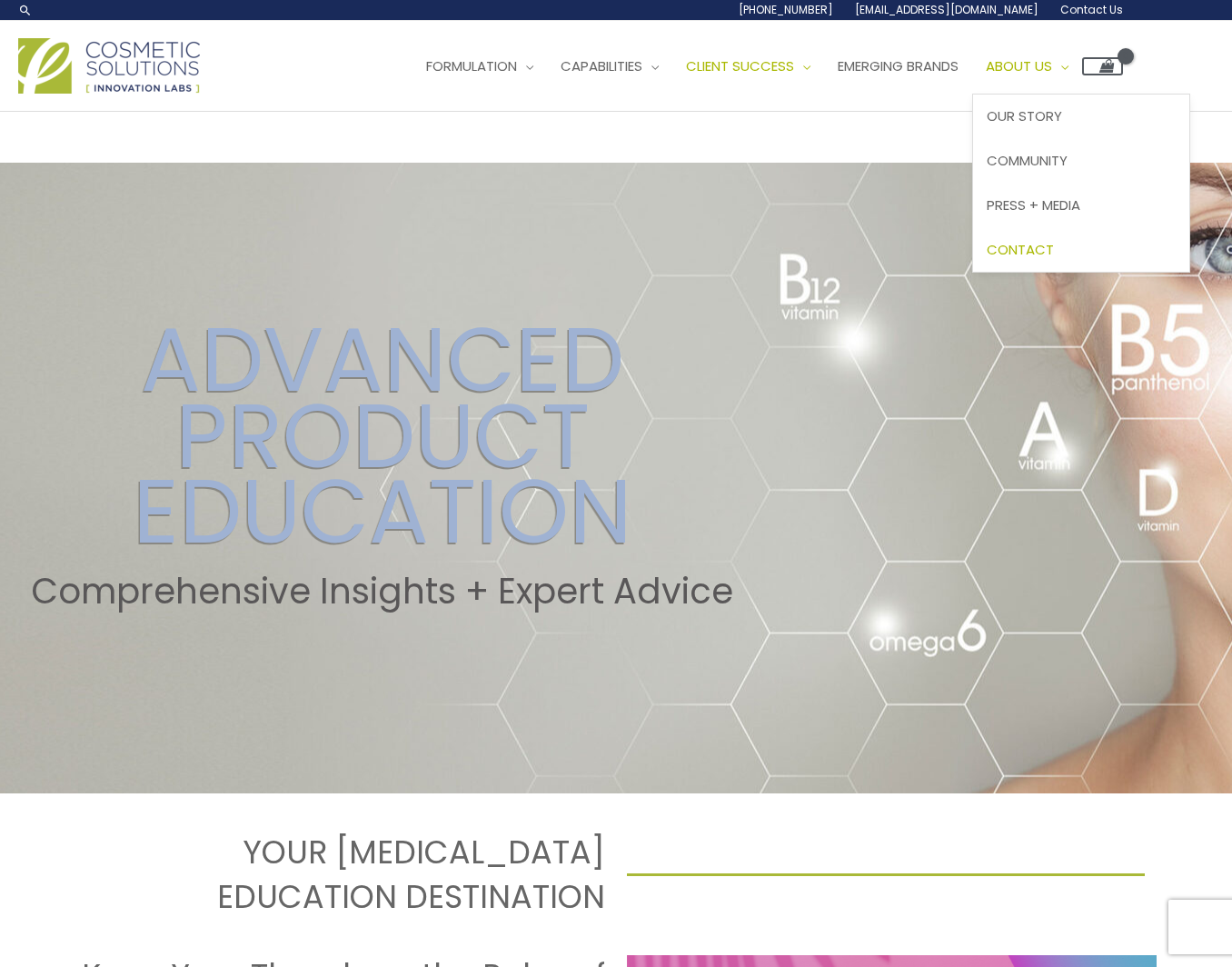
click at [1054, 245] on span "Contact" at bounding box center [1020, 249] width 68 height 19
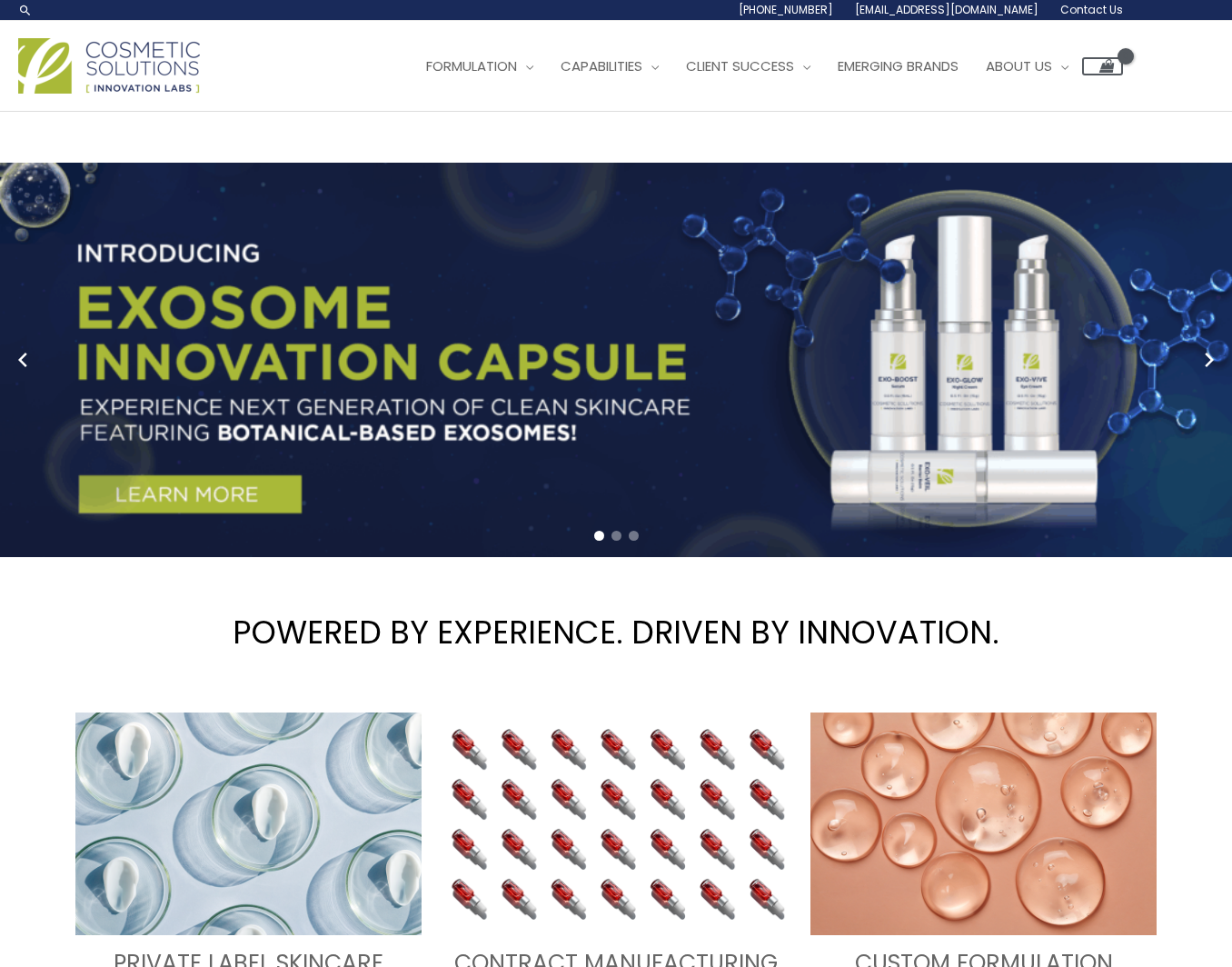
scroll to position [1, 0]
